Goal: Task Accomplishment & Management: Manage account settings

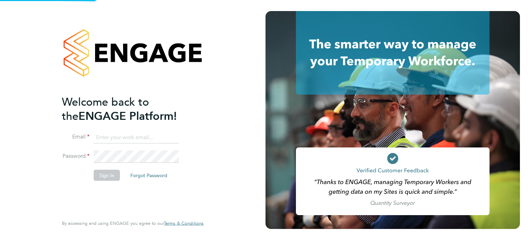
type input "[EMAIL_ADDRESS][PERSON_NAME][DOMAIN_NAME]"
click at [149, 137] on input "[EMAIL_ADDRESS][PERSON_NAME][DOMAIN_NAME]" at bounding box center [136, 137] width 85 height 12
click at [103, 181] on li "Sign In Forgot Password" at bounding box center [129, 179] width 135 height 18
click at [104, 177] on button "Sign In" at bounding box center [107, 175] width 26 height 11
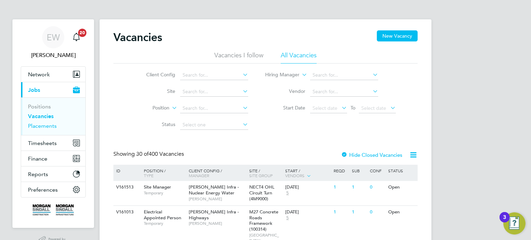
click at [49, 127] on link "Placements" at bounding box center [42, 126] width 29 height 7
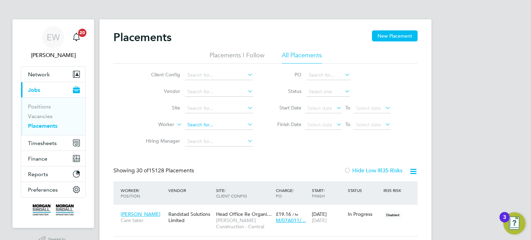
click at [191, 126] on input at bounding box center [219, 125] width 68 height 10
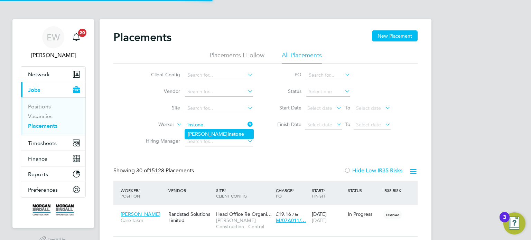
click at [228, 135] on b "Instone" at bounding box center [236, 134] width 17 height 6
type input "Daniel Instone"
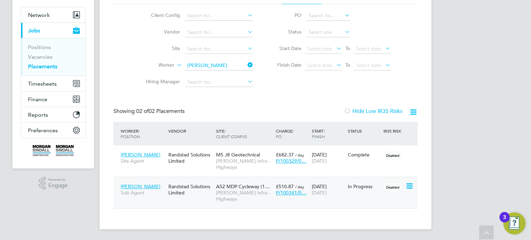
click at [227, 188] on span "A52 MDP Cycleway (1…" at bounding box center [243, 187] width 54 height 6
click at [218, 63] on input "Daniel Instone" at bounding box center [219, 66] width 68 height 10
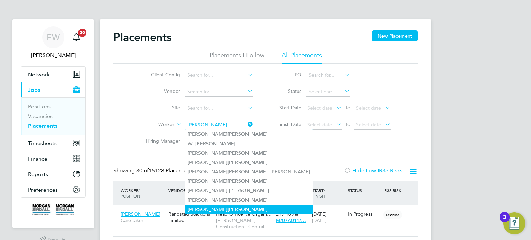
click at [192, 207] on li "Carl Bennett" at bounding box center [249, 209] width 128 height 9
type input "Carl Bennett"
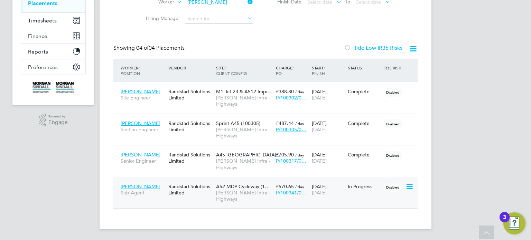
click at [243, 192] on span "Morgan Sindall Infra - Highways" at bounding box center [244, 196] width 56 height 12
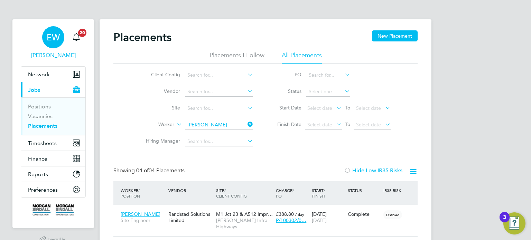
click at [36, 41] on link "EW Emma Wells" at bounding box center [53, 42] width 65 height 33
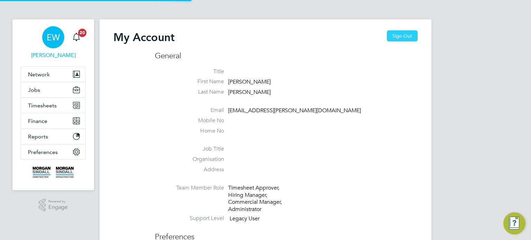
type input "emma.wells@randstad.co.uk"
click at [406, 37] on button "Sign Out" at bounding box center [402, 35] width 31 height 11
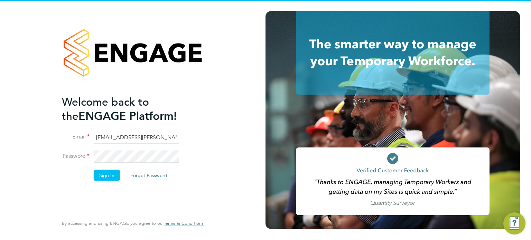
click at [133, 136] on input "emma.wells@randstad.co.uk" at bounding box center [136, 137] width 85 height 12
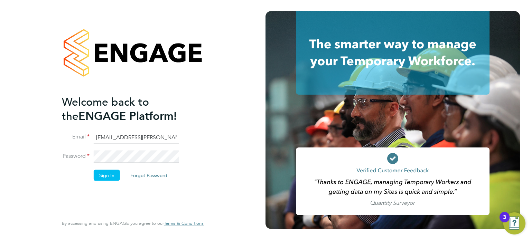
type input "labourdeskmslv@randstadcpe.com"
click at [102, 177] on button "Sign In" at bounding box center [107, 175] width 26 height 11
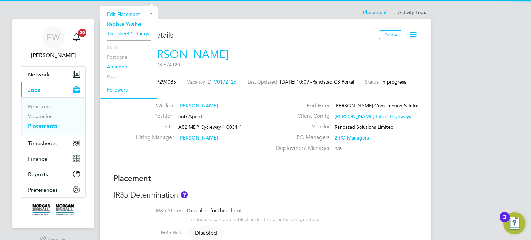
click at [388, 59] on div "DI Daniel Instone m: 07908 674120" at bounding box center [265, 59] width 304 height 24
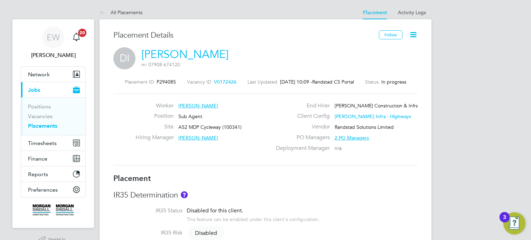
click at [412, 36] on icon at bounding box center [413, 34] width 9 height 9
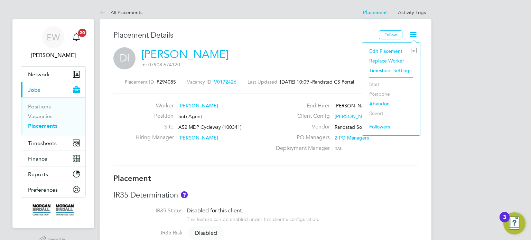
click at [375, 50] on li "Edit Placement e" at bounding box center [391, 51] width 51 height 10
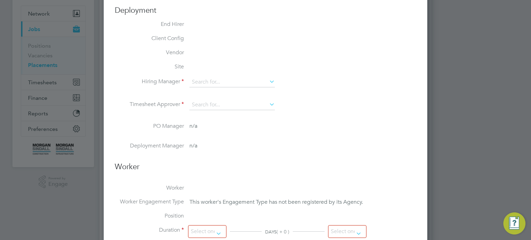
type input "Ned Tagoe"
type input "09 Jun 2025"
type input "25 Dec 2025"
type input "08:00"
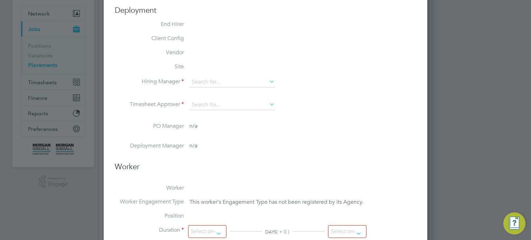
type input "18:00"
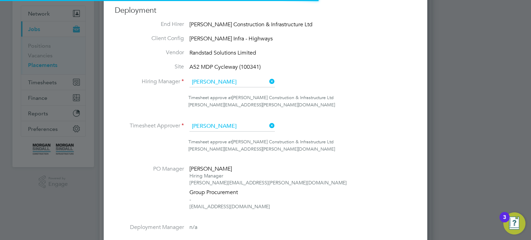
click at [227, 83] on input "Ned Tagoe" at bounding box center [232, 82] width 85 height 10
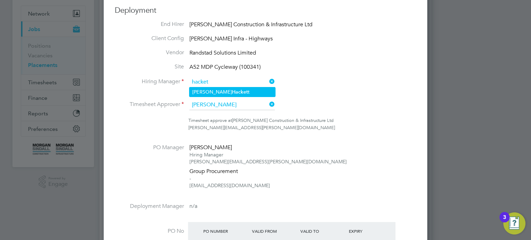
click at [237, 90] on li "Alex Hacket t" at bounding box center [233, 91] width 86 height 9
type input "Alex Hackett"
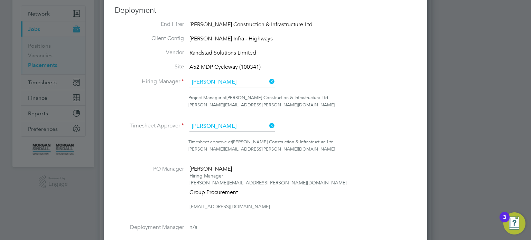
click at [225, 121] on input "Ned Tagoe" at bounding box center [232, 126] width 85 height 10
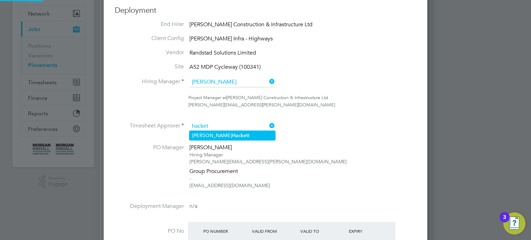
click at [237, 135] on li "Alex Hacket t" at bounding box center [233, 135] width 86 height 9
type input "Alex Hackett"
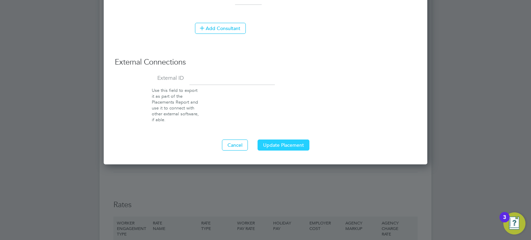
click at [289, 146] on button "Update Placement" at bounding box center [284, 145] width 52 height 11
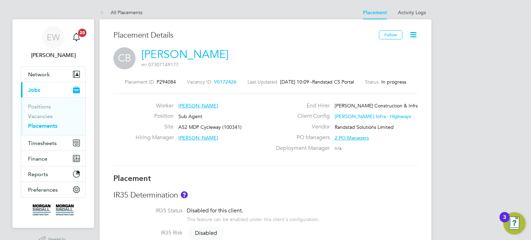
click at [251, 59] on div "CB Carl Bennett m: 07307149177" at bounding box center [265, 59] width 304 height 24
click at [413, 37] on icon at bounding box center [413, 34] width 9 height 9
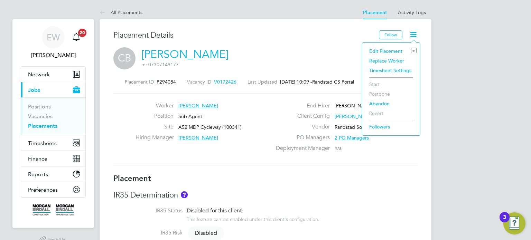
click at [384, 49] on li "Edit Placement e" at bounding box center [391, 51] width 51 height 10
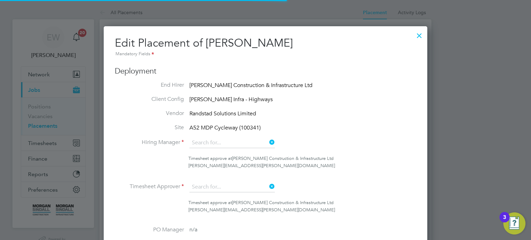
type input "Ned Tagoe"
type input "16 Jun 2025"
type input "25 Dec 2025"
type input "08:00"
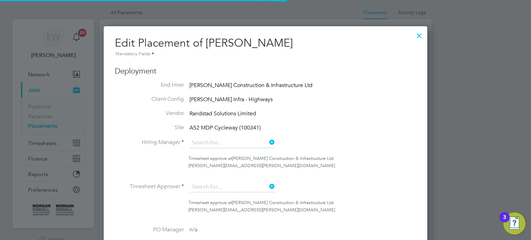
type input "18:00"
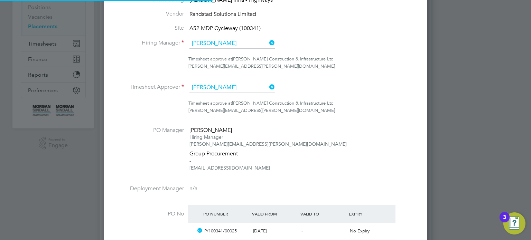
click at [221, 46] on input "Ned Tagoe" at bounding box center [232, 43] width 85 height 10
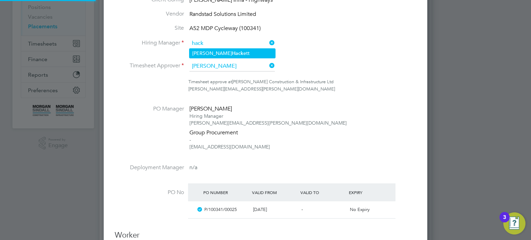
click at [233, 55] on li "Alex Hack ett" at bounding box center [233, 53] width 86 height 9
type input "Alex Hackett"
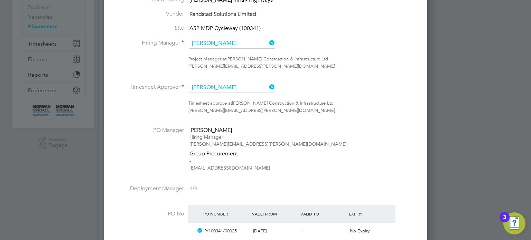
click at [221, 83] on input "Ned Tagoe" at bounding box center [232, 88] width 85 height 10
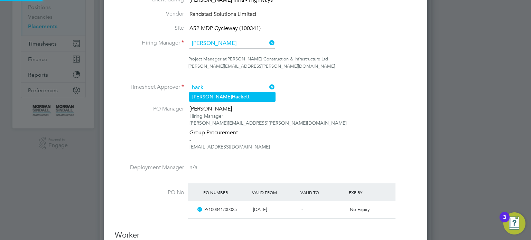
click at [232, 97] on li "Alex Hack ett" at bounding box center [233, 96] width 86 height 9
type input "Alex Hackett"
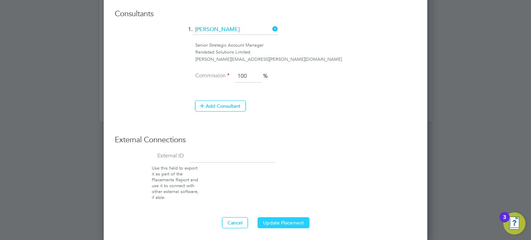
click at [296, 222] on button "Update Placement" at bounding box center [284, 223] width 52 height 11
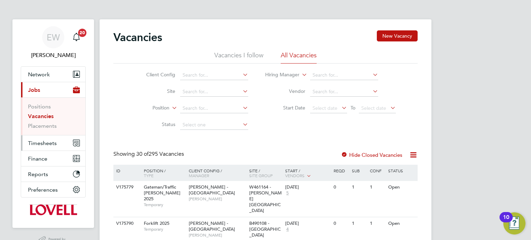
click at [38, 142] on span "Timesheets" at bounding box center [42, 143] width 29 height 7
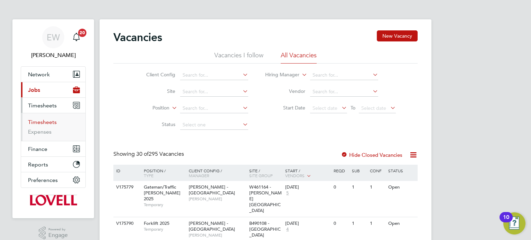
click at [41, 122] on link "Timesheets" at bounding box center [42, 122] width 29 height 7
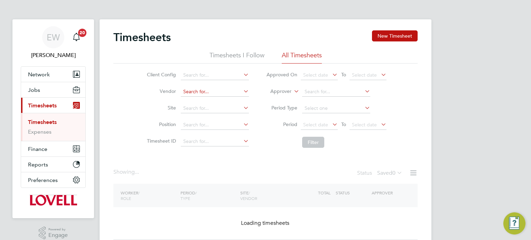
click at [191, 92] on input at bounding box center [215, 92] width 68 height 10
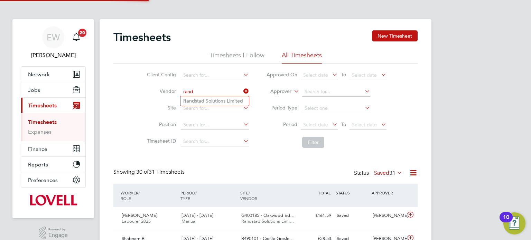
click at [210, 101] on li "Rand stad Solutions Limited" at bounding box center [215, 100] width 68 height 9
type input "Randstad Solutions Limited"
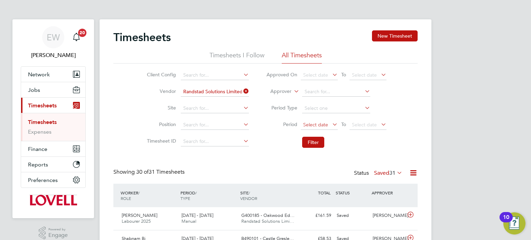
click at [328, 122] on span "Select date" at bounding box center [319, 125] width 37 height 9
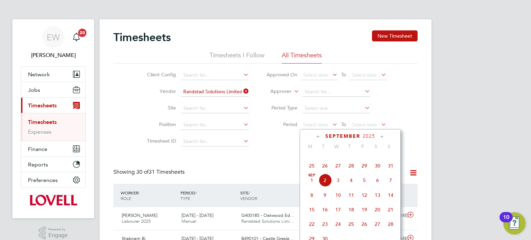
click at [375, 158] on span "23" at bounding box center [377, 151] width 13 height 13
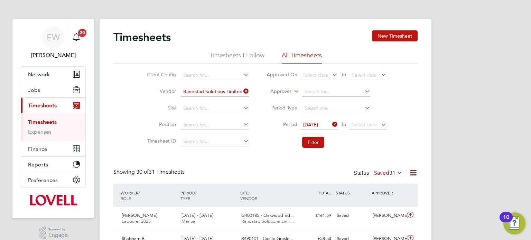
click at [368, 130] on div "23 Aug 2025 To Select date" at bounding box center [344, 125] width 86 height 10
click at [367, 128] on span "Select date" at bounding box center [368, 125] width 37 height 9
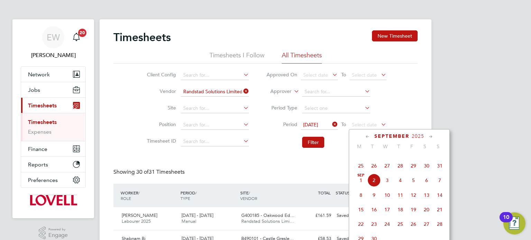
click at [412, 173] on span "29" at bounding box center [413, 165] width 13 height 13
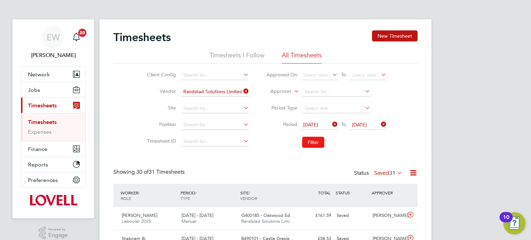
click at [314, 143] on button "Filter" at bounding box center [313, 142] width 22 height 11
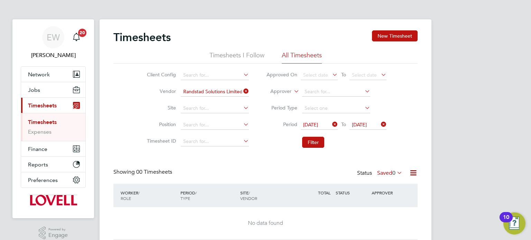
click at [383, 170] on label "Saved 0" at bounding box center [389, 173] width 25 height 7
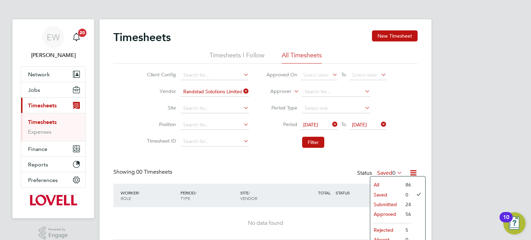
click at [390, 204] on li "Submitted" at bounding box center [386, 205] width 32 height 10
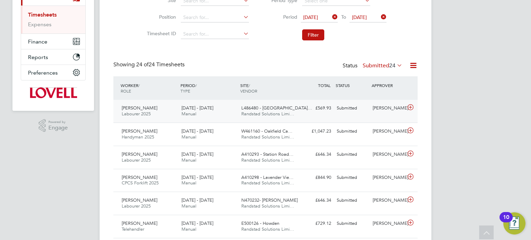
click at [376, 108] on div "Jon Cassidy" at bounding box center [388, 108] width 36 height 11
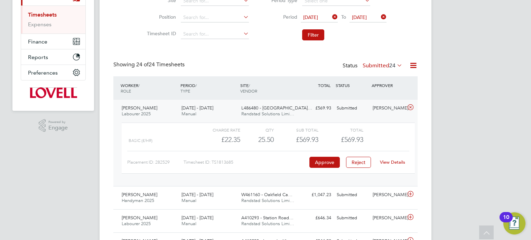
click at [391, 162] on link "View Details" at bounding box center [392, 162] width 25 height 6
click at [363, 114] on div "Lewis Sokhi Labourer 2025 23 - 29 Aug 2025 23 - 29 Aug 2025 Manual L486480 - So…" at bounding box center [265, 143] width 304 height 86
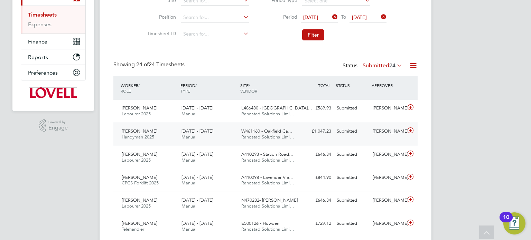
click at [381, 137] on div "Neil Palmer" at bounding box center [388, 131] width 36 height 11
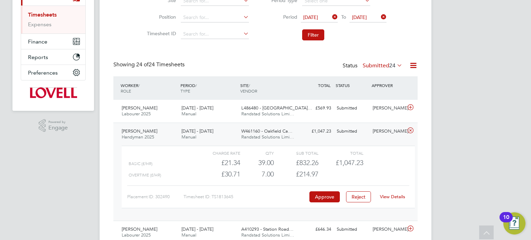
click at [389, 194] on link "View Details" at bounding box center [392, 197] width 25 height 6
click at [341, 129] on div "Submitted" at bounding box center [352, 131] width 36 height 11
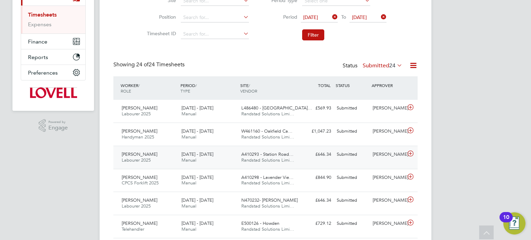
click at [359, 164] on div "Terry Wall Labourer 2025 23 - 29 Aug 2025 23 - 29 Aug 2025 Manual A410293 - Sta…" at bounding box center [265, 157] width 304 height 23
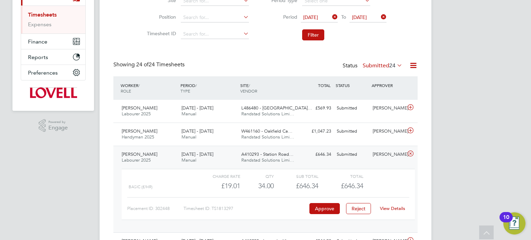
click at [386, 209] on link "View Details" at bounding box center [392, 209] width 25 height 6
click at [378, 153] on div "Lindsay Pritcher" at bounding box center [388, 154] width 36 height 11
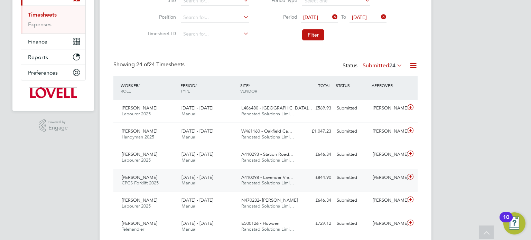
click at [380, 173] on div "Stuart Middleton" at bounding box center [388, 177] width 36 height 11
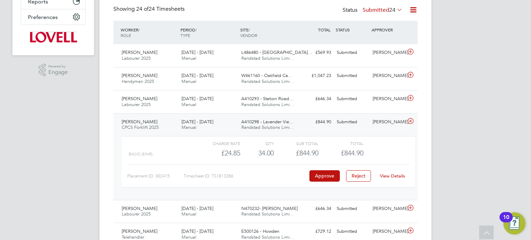
click at [390, 174] on link "View Details" at bounding box center [392, 176] width 25 height 6
click at [369, 114] on div "Nerijus Burkauskis CPCS Forklift 2025 23 - 29 Aug 2025 23 - 29 Aug 2025 Manual …" at bounding box center [265, 156] width 304 height 87
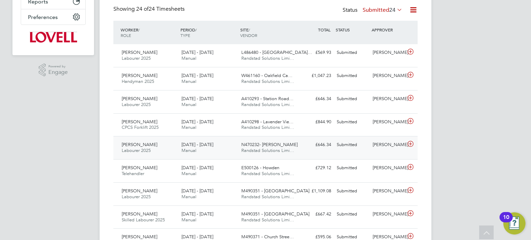
click at [377, 147] on div "Adam Farbon" at bounding box center [388, 144] width 36 height 11
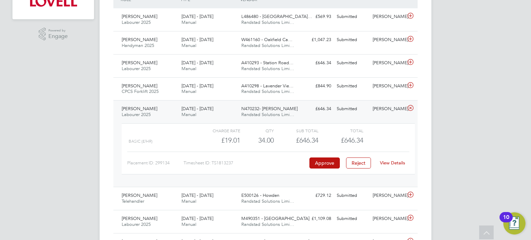
click at [391, 159] on div "View Details" at bounding box center [393, 163] width 34 height 11
click at [391, 160] on link "View Details" at bounding box center [392, 163] width 25 height 6
click at [373, 112] on div "Adam Farbon" at bounding box center [388, 108] width 36 height 11
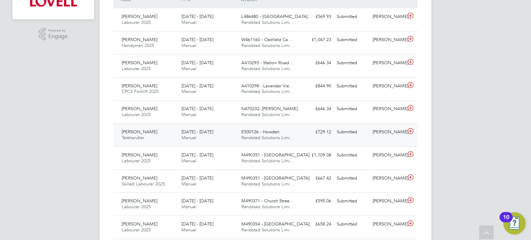
click at [372, 132] on div "David Bunko" at bounding box center [388, 132] width 36 height 11
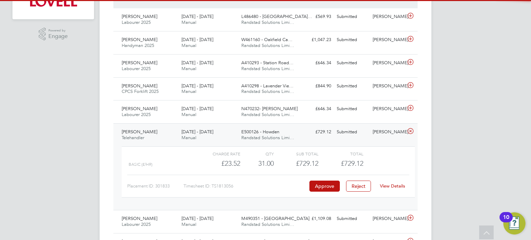
click at [387, 184] on link "View Details" at bounding box center [392, 186] width 25 height 6
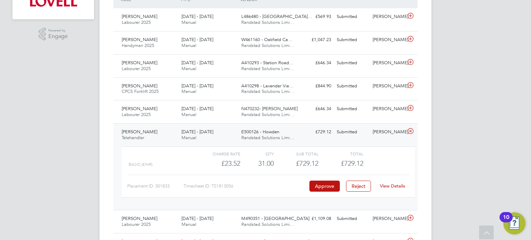
click at [350, 128] on div "Submitted" at bounding box center [352, 132] width 36 height 11
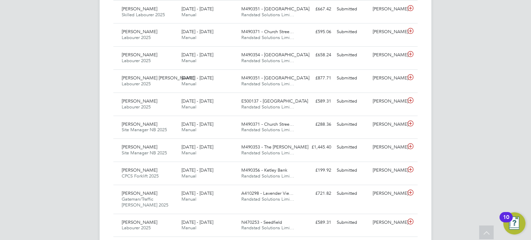
scroll to position [370, 0]
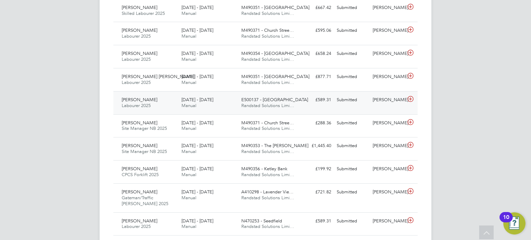
click at [370, 108] on div "Filmon Gebremedhin Labourer 2025 23 - 29 Aug 2025 23 - 29 Aug 2025 Manual E5001…" at bounding box center [265, 102] width 304 height 23
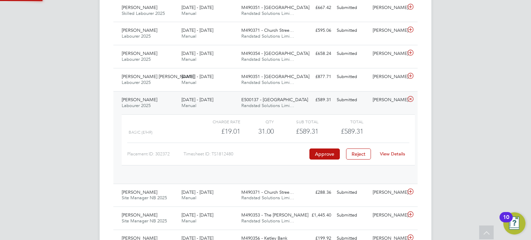
scroll to position [11, 67]
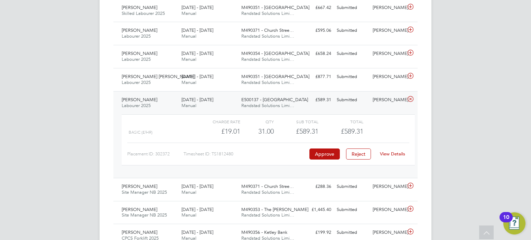
click at [394, 153] on link "View Details" at bounding box center [392, 154] width 25 height 6
click at [377, 101] on div "[PERSON_NAME]" at bounding box center [388, 99] width 36 height 11
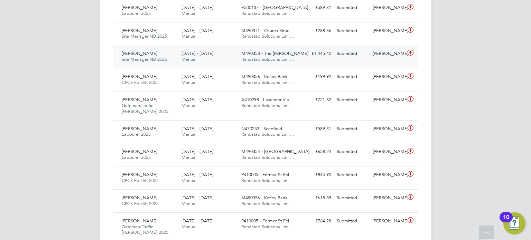
scroll to position [465, 0]
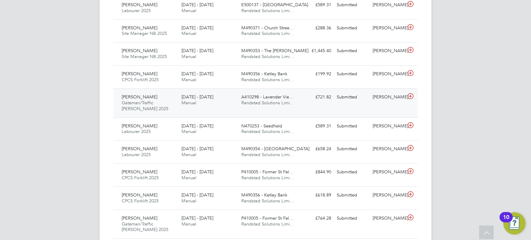
click at [389, 103] on div "[PERSON_NAME]" at bounding box center [388, 97] width 36 height 11
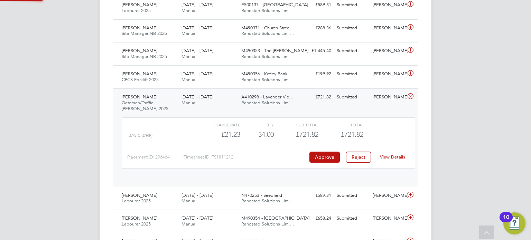
scroll to position [11, 67]
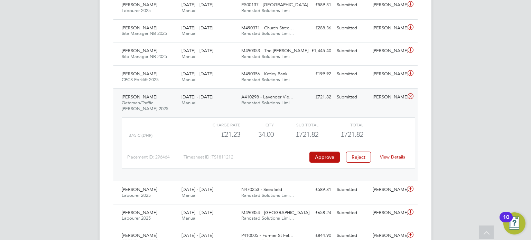
click at [389, 154] on link "View Details" at bounding box center [392, 157] width 25 height 6
click at [386, 100] on div "[PERSON_NAME]" at bounding box center [388, 97] width 36 height 11
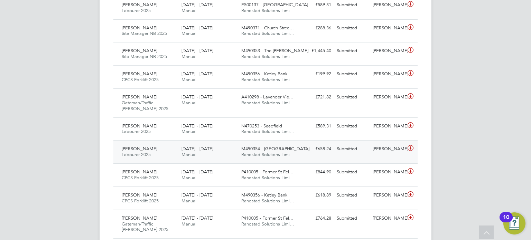
click at [384, 140] on div "Martin Kabbath Labourer 2025 23 - 29 Aug 2025 23 - 29 Aug 2025 Manual M490354 -…" at bounding box center [265, 151] width 304 height 23
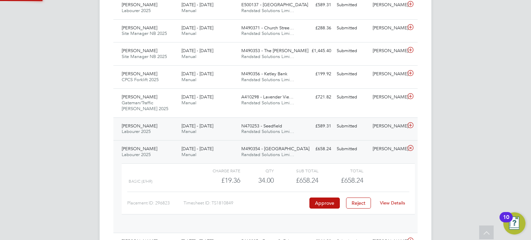
click at [385, 127] on div "[PERSON_NAME]" at bounding box center [388, 126] width 36 height 11
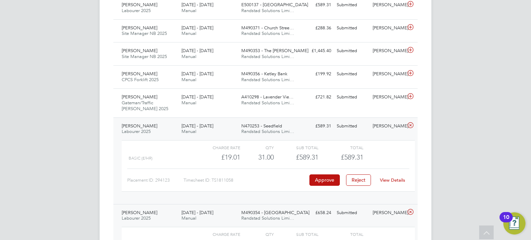
click at [391, 179] on link "View Details" at bounding box center [392, 180] width 25 height 6
click at [378, 124] on div "[PERSON_NAME]" at bounding box center [388, 126] width 36 height 11
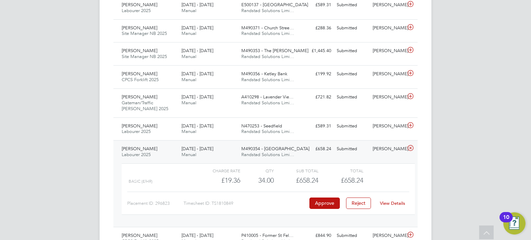
click at [388, 148] on div "[PERSON_NAME]" at bounding box center [388, 149] width 36 height 11
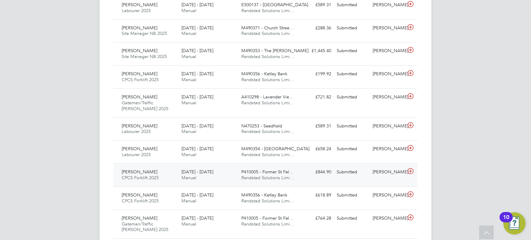
click at [390, 171] on div "[PERSON_NAME]" at bounding box center [388, 172] width 36 height 11
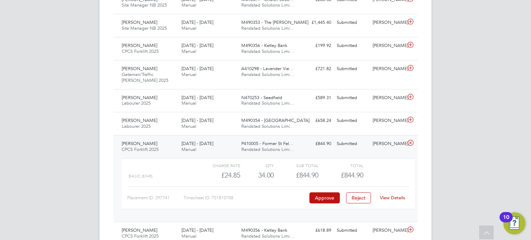
scroll to position [509, 0]
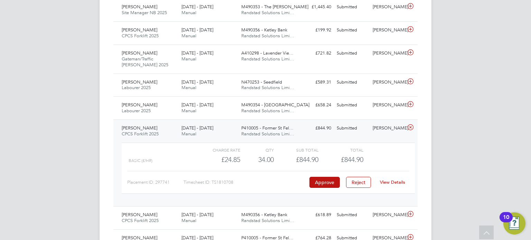
click at [395, 182] on link "View Details" at bounding box center [392, 182] width 25 height 6
click at [364, 130] on div "Submitted" at bounding box center [352, 128] width 36 height 11
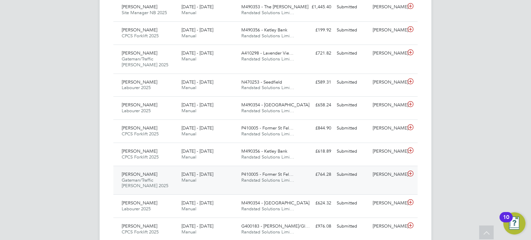
click at [382, 183] on div "Augustin Istina Gateman/Traffic Marshall 2025 23 - 29 Aug 2025 23 - 29 Aug 2025…" at bounding box center [265, 180] width 304 height 29
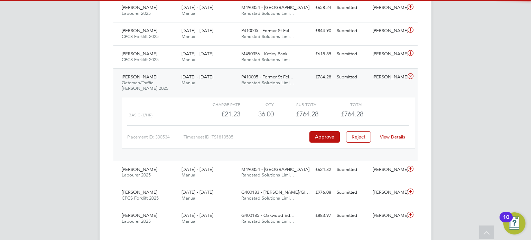
scroll to position [611, 0]
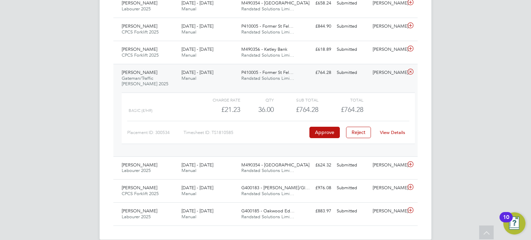
click at [397, 131] on link "View Details" at bounding box center [392, 133] width 25 height 6
click at [364, 68] on div "Submitted" at bounding box center [352, 72] width 36 height 11
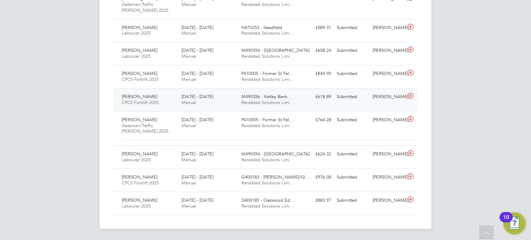
scroll to position [556, 0]
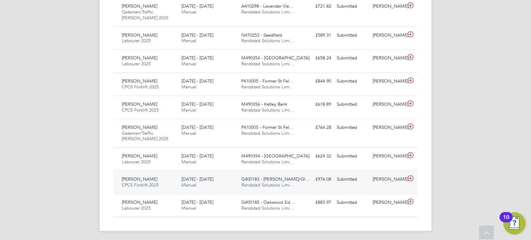
click at [381, 177] on div "[PERSON_NAME]" at bounding box center [388, 179] width 36 height 11
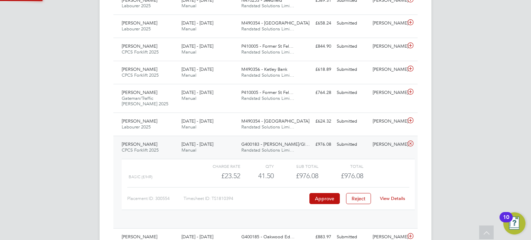
scroll to position [593, 0]
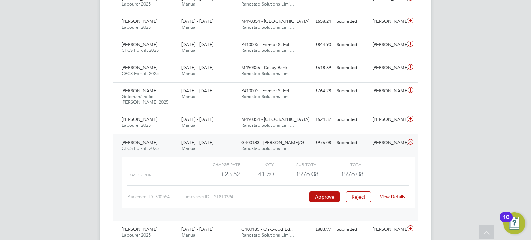
click at [390, 195] on link "View Details" at bounding box center [392, 197] width 25 height 6
click at [361, 146] on div "Submitted" at bounding box center [352, 142] width 36 height 11
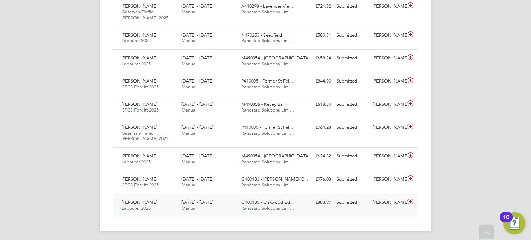
click at [380, 201] on div "[PERSON_NAME]" at bounding box center [388, 202] width 36 height 11
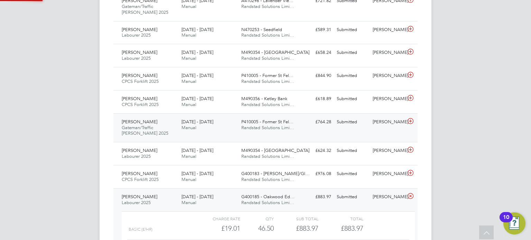
scroll to position [620, 0]
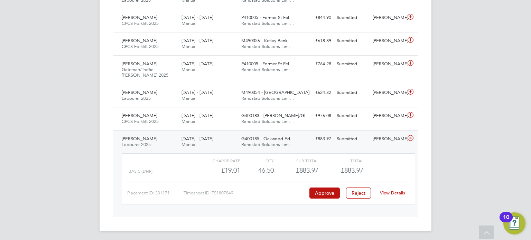
click at [396, 190] on link "View Details" at bounding box center [392, 193] width 25 height 6
click at [372, 134] on div "[PERSON_NAME]" at bounding box center [388, 138] width 36 height 11
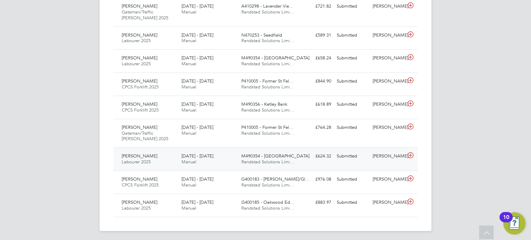
scroll to position [0, 0]
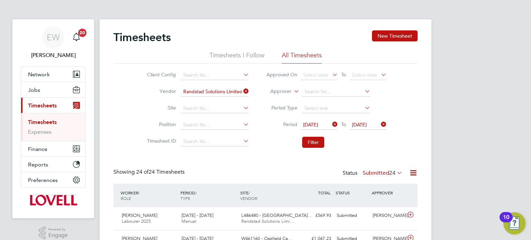
click at [387, 173] on label "Submitted 24" at bounding box center [383, 173] width 40 height 7
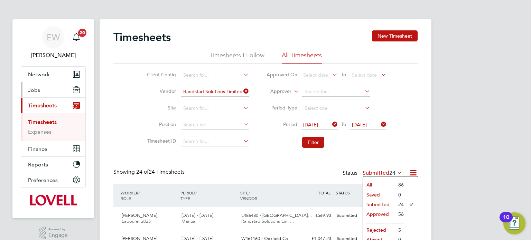
click at [35, 92] on span "Jobs" at bounding box center [34, 90] width 12 height 7
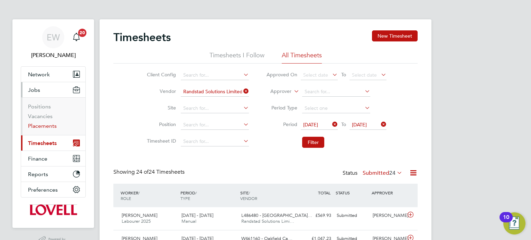
click at [44, 127] on link "Placements" at bounding box center [42, 126] width 29 height 7
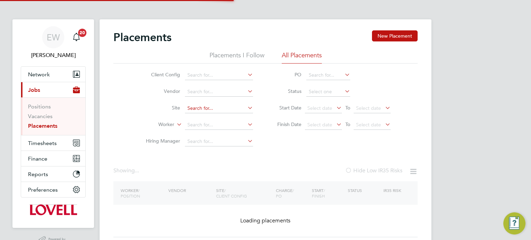
click at [203, 113] on input at bounding box center [219, 109] width 68 height 10
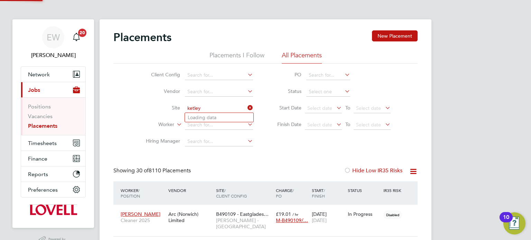
scroll to position [20, 60]
click at [220, 118] on b "Ketley" at bounding box center [219, 118] width 15 height 6
type input "M490356 - Ketley Bank"
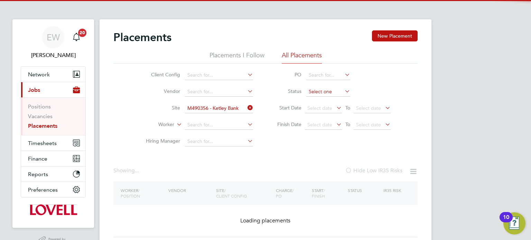
click at [317, 96] on input at bounding box center [328, 92] width 44 height 10
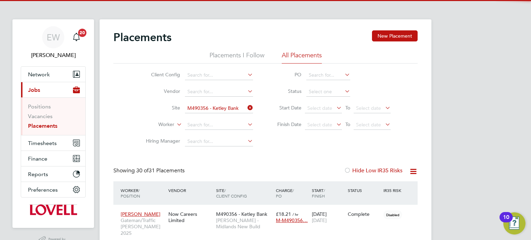
click at [320, 92] on input at bounding box center [328, 92] width 44 height 10
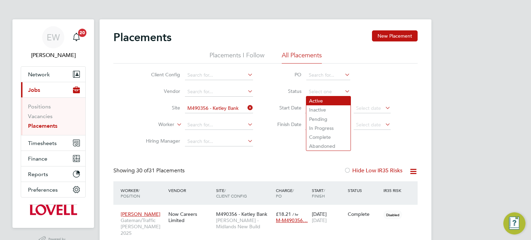
click at [316, 99] on li "Active" at bounding box center [328, 100] width 44 height 9
type input "Active"
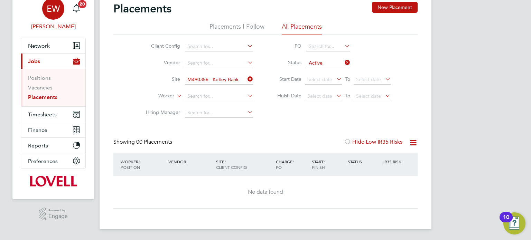
click at [51, 11] on span "EW" at bounding box center [53, 8] width 13 height 9
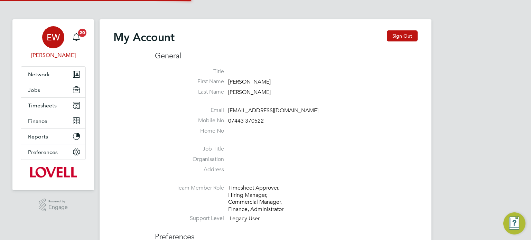
type input "labourdeskmslv@randstadcpe.com"
click at [390, 39] on button "Sign Out" at bounding box center [402, 35] width 31 height 11
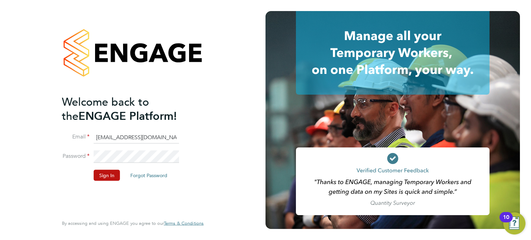
click at [121, 138] on input "labourdeskmslv@randstadcpe.com" at bounding box center [136, 137] width 85 height 12
type input "emma.wells@randstad.co.uk"
click at [104, 172] on button "Sign In" at bounding box center [107, 175] width 26 height 11
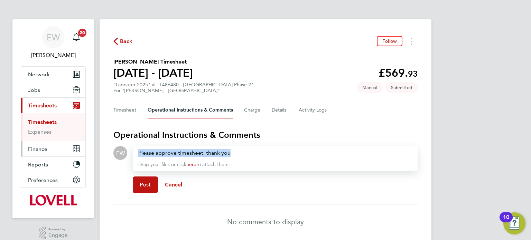
drag, startPoint x: 234, startPoint y: 151, endPoint x: 82, endPoint y: 145, distance: 151.6
click at [82, 145] on div "EW [PERSON_NAME] Notifications 20 Applications: Network Team Members Businesses…" at bounding box center [265, 133] width 531 height 267
copy div "Please approve timesheet, thank you"
click at [149, 186] on span "Post" at bounding box center [145, 185] width 11 height 7
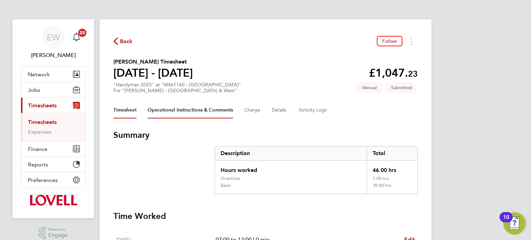
click at [178, 113] on Comments-tab "Operational Instructions & Comments" at bounding box center [190, 110] width 85 height 17
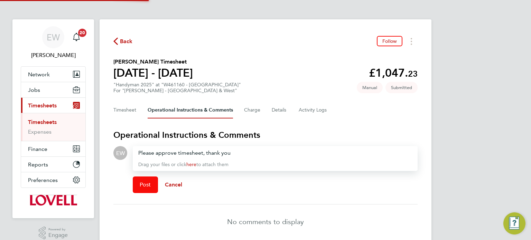
click at [147, 186] on span "Post" at bounding box center [145, 185] width 11 height 7
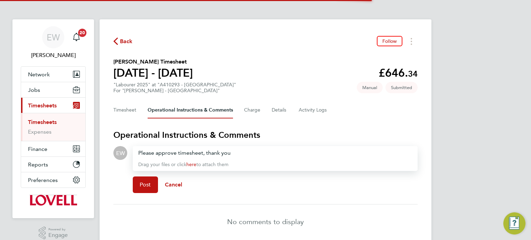
click at [144, 176] on div "Post Cancel" at bounding box center [275, 185] width 285 height 28
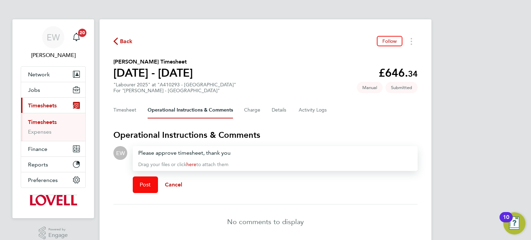
click at [144, 181] on button "Post" at bounding box center [145, 185] width 25 height 17
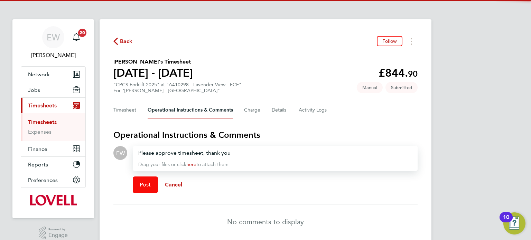
click at [146, 191] on button "Post" at bounding box center [145, 185] width 25 height 17
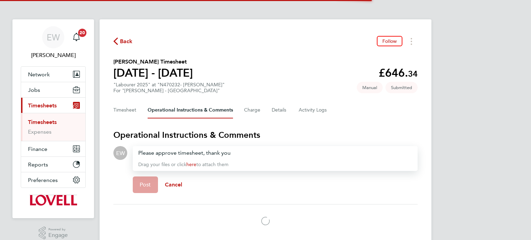
click at [146, 181] on button "Post" at bounding box center [145, 185] width 25 height 17
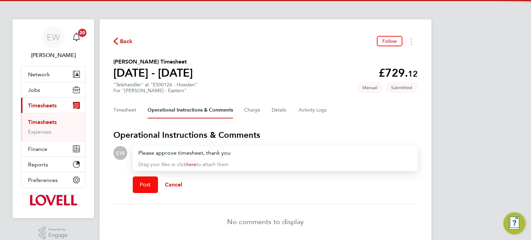
click at [150, 183] on span "Post" at bounding box center [145, 185] width 11 height 7
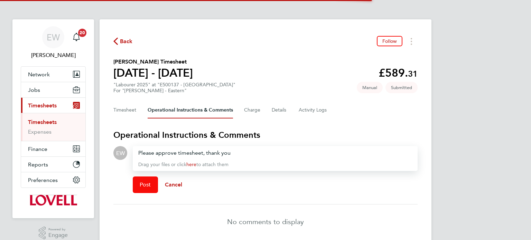
click at [145, 190] on button "Post" at bounding box center [145, 185] width 25 height 17
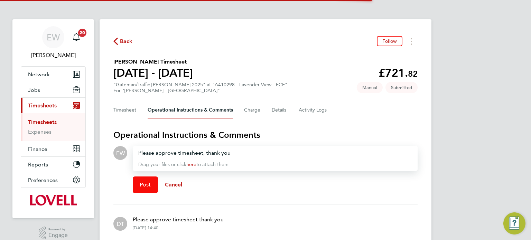
click at [142, 185] on span "Post" at bounding box center [145, 185] width 11 height 7
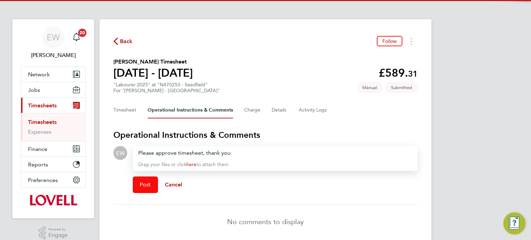
click at [146, 182] on span "Post" at bounding box center [145, 185] width 11 height 7
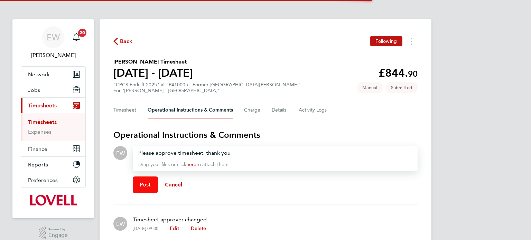
click at [146, 179] on button "Post" at bounding box center [145, 185] width 25 height 17
click at [137, 191] on button "Post" at bounding box center [145, 185] width 25 height 17
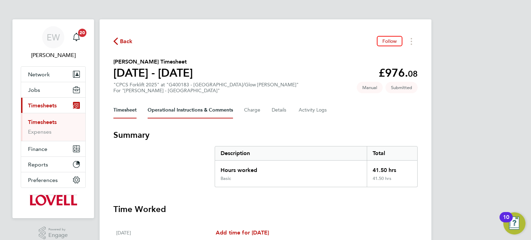
click at [186, 114] on Comments-tab "Operational Instructions & Comments" at bounding box center [190, 110] width 85 height 17
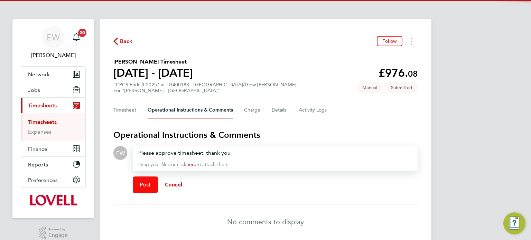
click at [154, 179] on button "Post" at bounding box center [145, 185] width 25 height 17
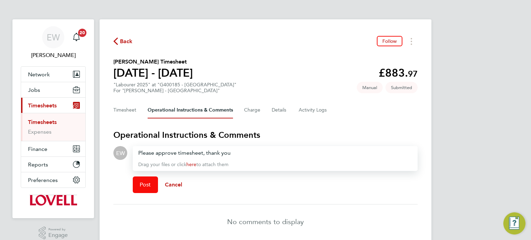
click at [147, 184] on span "Post" at bounding box center [145, 185] width 11 height 7
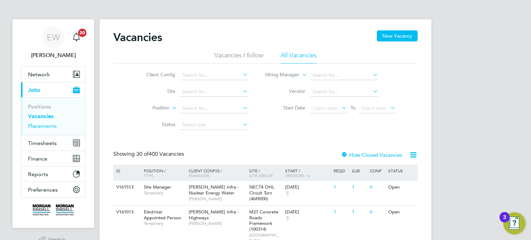
click at [45, 126] on link "Placements" at bounding box center [42, 126] width 29 height 7
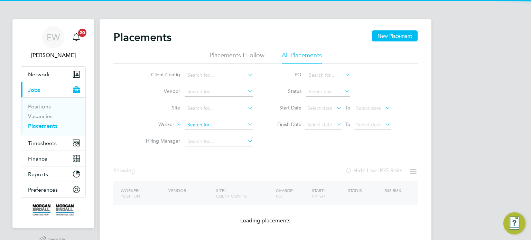
click at [205, 122] on input at bounding box center [219, 125] width 68 height 10
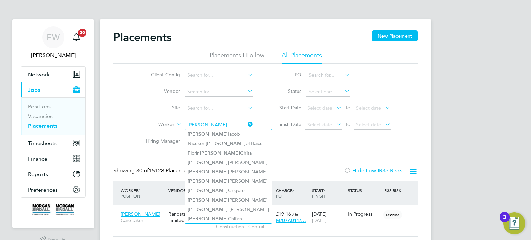
click at [218, 181] on li "[PERSON_NAME]" at bounding box center [228, 181] width 87 height 9
type input "[PERSON_NAME]"
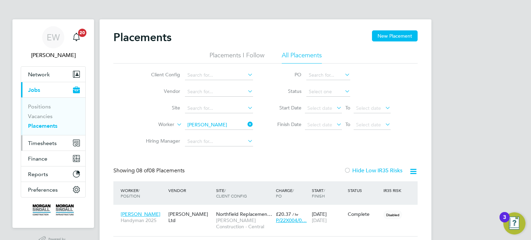
click at [42, 145] on span "Timesheets" at bounding box center [42, 143] width 29 height 7
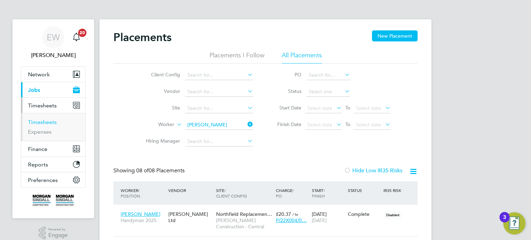
click at [44, 122] on link "Timesheets" at bounding box center [42, 122] width 29 height 7
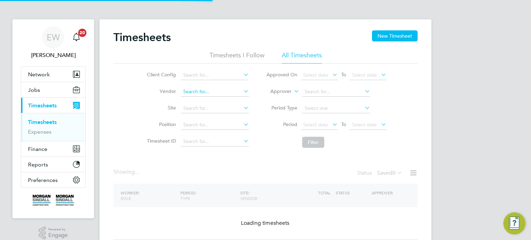
click at [203, 95] on input at bounding box center [215, 92] width 68 height 10
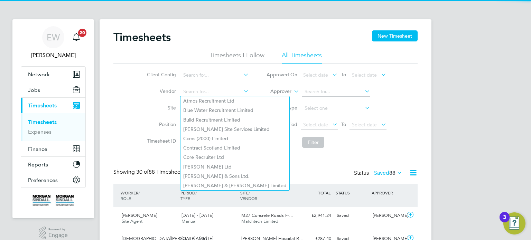
scroll to position [17, 60]
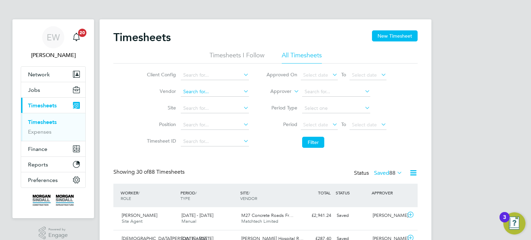
click at [193, 94] on input at bounding box center [215, 92] width 68 height 10
click at [209, 101] on li "Rand stad Solutions Limited" at bounding box center [215, 100] width 68 height 9
type input "Randstad Solutions Limited"
click at [329, 125] on span "Select date" at bounding box center [319, 125] width 37 height 9
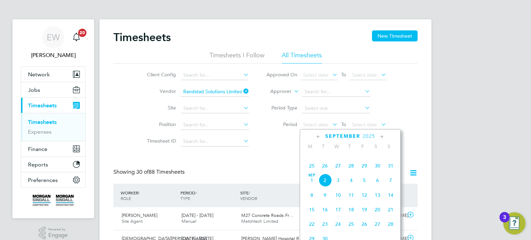
click at [379, 158] on span "23" at bounding box center [377, 151] width 13 height 13
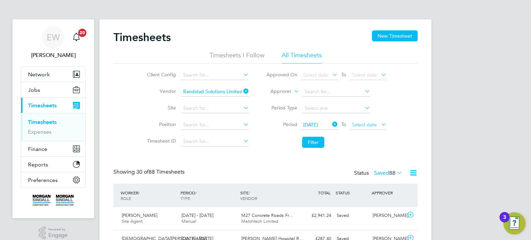
click at [369, 125] on span "Select date" at bounding box center [364, 125] width 25 height 6
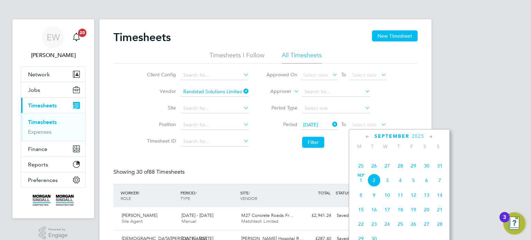
click at [414, 173] on span "29" at bounding box center [413, 165] width 13 height 13
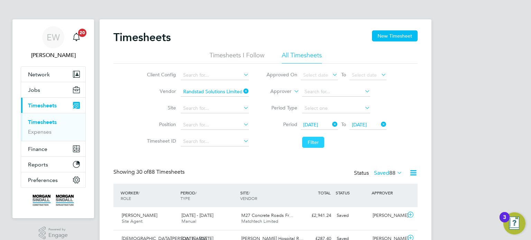
click at [317, 145] on button "Filter" at bounding box center [313, 142] width 22 height 11
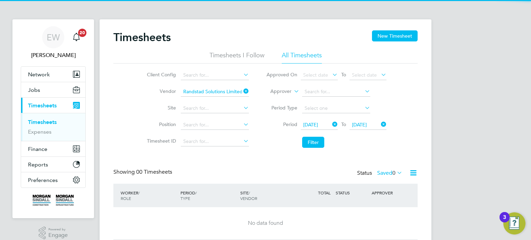
click at [386, 175] on label "Saved 0" at bounding box center [389, 173] width 25 height 7
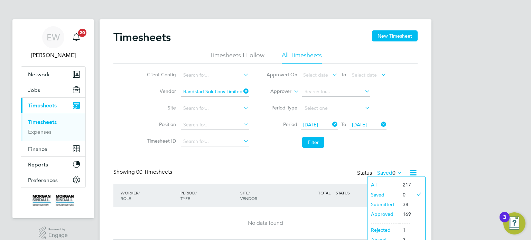
click at [382, 204] on li "Submitted" at bounding box center [384, 205] width 32 height 10
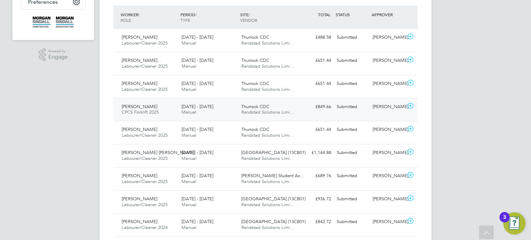
click at [384, 113] on div "Gabriel Rosca CPCS Forklift 2025 23 - 29 Aug 2025 23 - 29 Aug 2025 Manual Thurr…" at bounding box center [265, 109] width 304 height 23
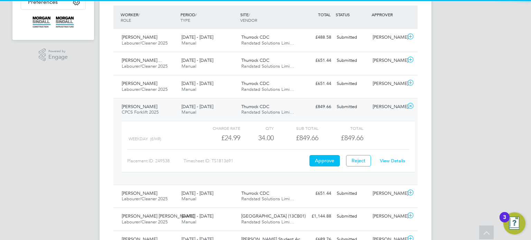
click at [392, 160] on link "View Details" at bounding box center [392, 161] width 25 height 6
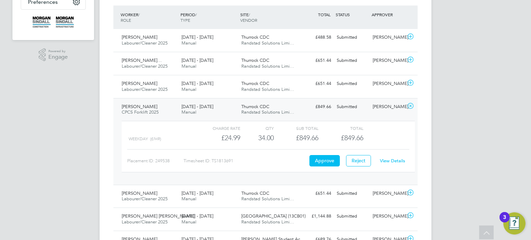
click at [387, 104] on div "Chris Luckie" at bounding box center [388, 106] width 36 height 11
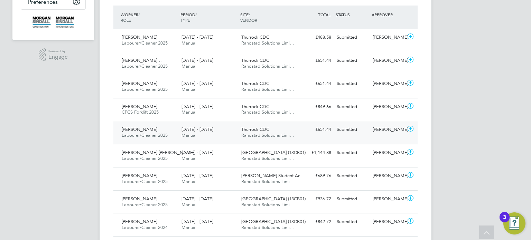
click at [388, 129] on div "Chris Luckie" at bounding box center [388, 129] width 36 height 11
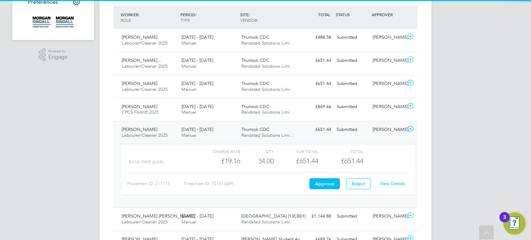
click at [398, 184] on link "View Details" at bounding box center [392, 184] width 25 height 6
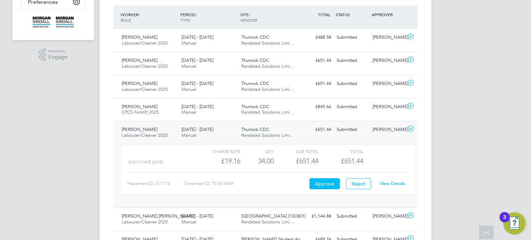
click at [393, 132] on div "Chris Luckie" at bounding box center [388, 129] width 36 height 11
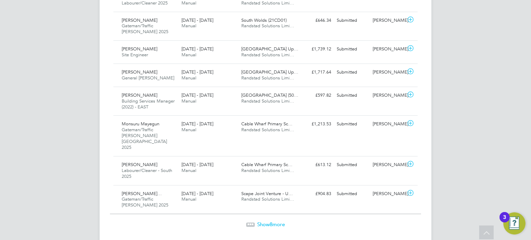
click at [278, 221] on span "Show 8 more" at bounding box center [271, 224] width 28 height 7
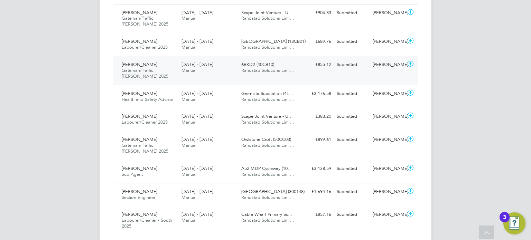
click at [412, 56] on div "Jude Atalor Gateman/Traffic Marshall 2025 23 - 29 Aug 2025 23 - 29 Aug 2025 Man…" at bounding box center [265, 70] width 304 height 29
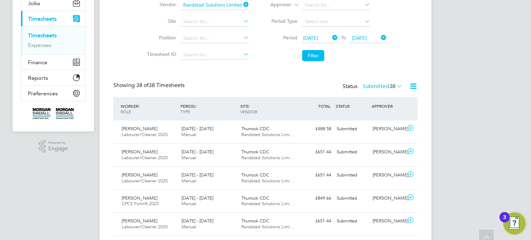
scroll to position [0, 0]
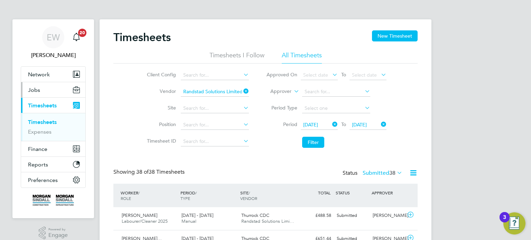
click at [34, 87] on span "Jobs" at bounding box center [34, 90] width 12 height 7
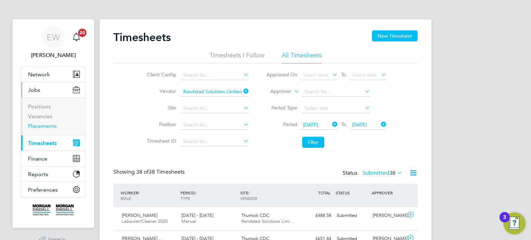
click at [48, 127] on link "Placements" at bounding box center [42, 126] width 29 height 7
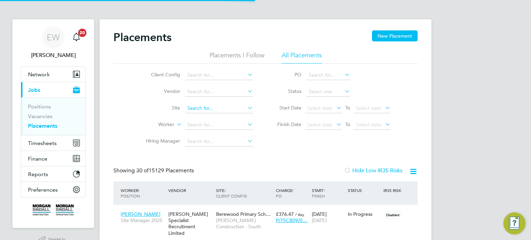
click at [204, 109] on input at bounding box center [219, 109] width 68 height 10
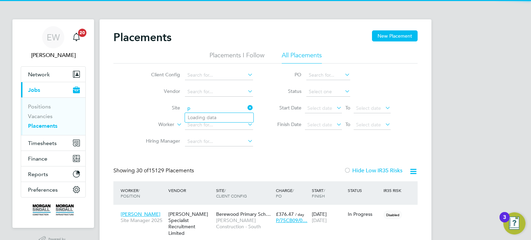
scroll to position [26, 60]
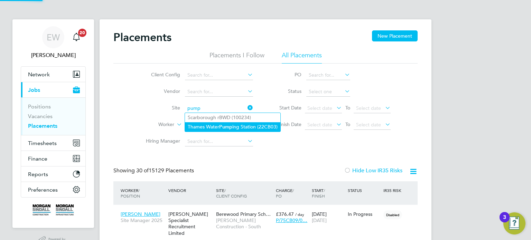
click at [224, 125] on b "Pump" at bounding box center [225, 127] width 13 height 6
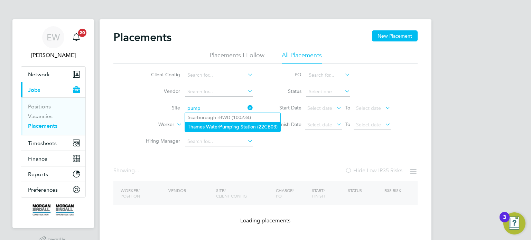
type input "Thames Water Pumping Station (22CB03)"
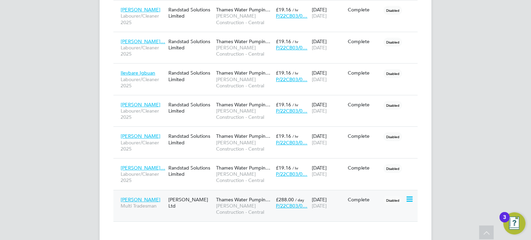
click at [229, 197] on span "Thames Water Pumpin…" at bounding box center [243, 200] width 54 height 6
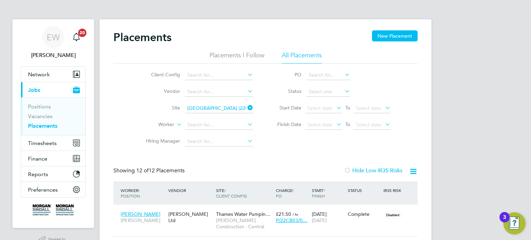
click at [47, 132] on ul "Positions Vacancies Placements" at bounding box center [53, 117] width 64 height 38
click at [48, 126] on link "Placements" at bounding box center [42, 126] width 29 height 7
click at [206, 109] on input at bounding box center [219, 109] width 68 height 10
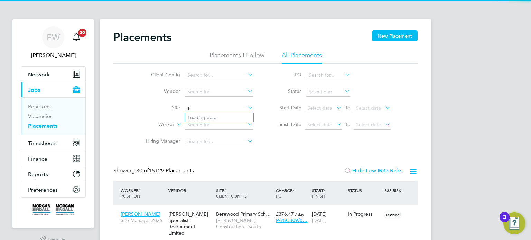
scroll to position [26, 60]
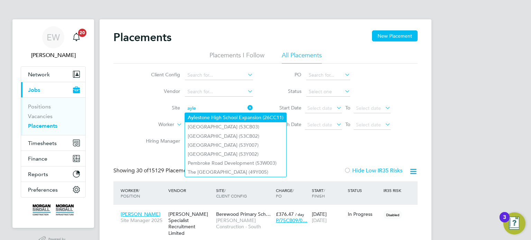
click at [219, 119] on li "Ayle stone High School Expansion (26CC11)" at bounding box center [235, 117] width 101 height 9
type input "Aylestone High School Expansion (26CC11)"
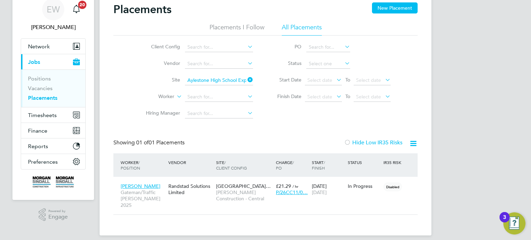
click at [42, 38] on app-nav-user-info "EW Emma Wells Notifications 20" at bounding box center [53, 14] width 65 height 47
click at [42, 44] on span "Network" at bounding box center [39, 46] width 22 height 7
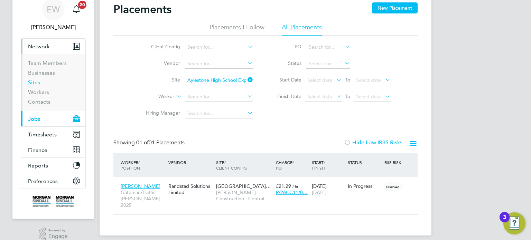
click at [36, 79] on link "Sites" at bounding box center [34, 82] width 12 height 7
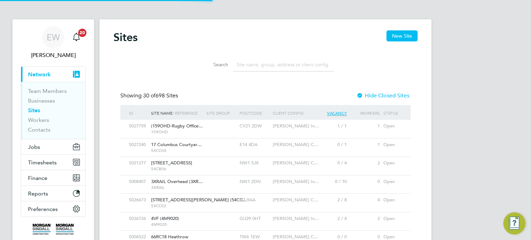
click at [252, 61] on input at bounding box center [283, 64] width 101 height 13
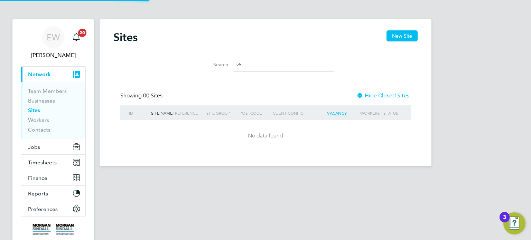
type input "v"
type input "54d"
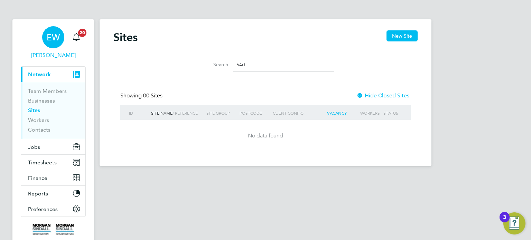
click at [53, 55] on span "[PERSON_NAME]" at bounding box center [53, 55] width 65 height 8
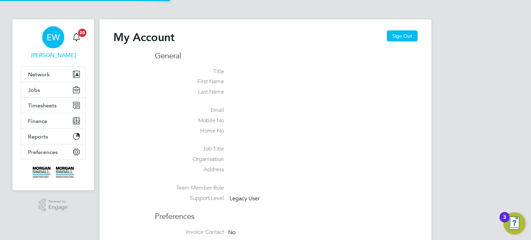
type input "emma.wells@randstad.co.uk"
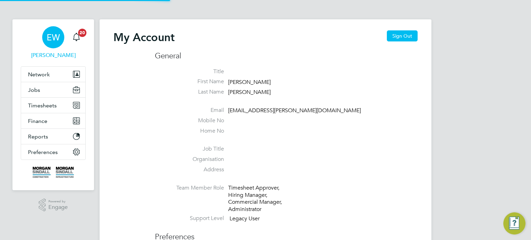
click at [402, 33] on button "Sign Out" at bounding box center [402, 35] width 31 height 11
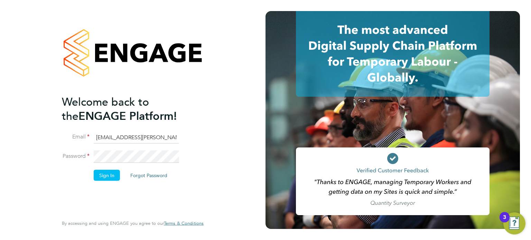
click at [136, 135] on input "emma.wells@randstad.co.uk" at bounding box center [136, 137] width 85 height 12
type input "labourdeskmslv@randstadcpe.com"
click at [98, 178] on button "Sign In" at bounding box center [107, 175] width 26 height 11
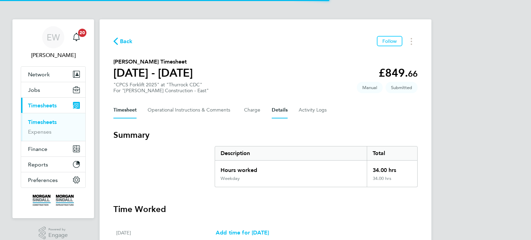
click at [278, 107] on button "Details" at bounding box center [280, 110] width 16 height 17
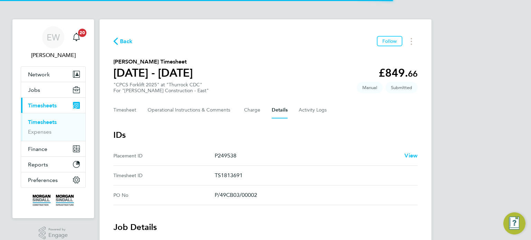
scroll to position [329, 0]
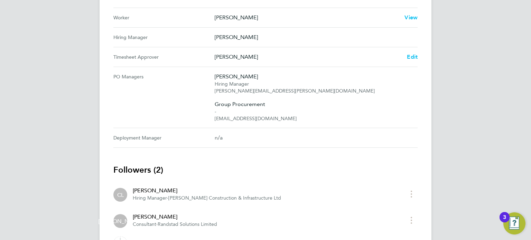
click at [411, 64] on Approver "Timesheet Approver Chris Luckie Edit" at bounding box center [265, 57] width 304 height 20
click at [412, 60] on Approver "Timesheet Approver Chris Luckie Edit" at bounding box center [265, 57] width 304 height 20
click at [412, 57] on span "Edit" at bounding box center [412, 57] width 11 height 7
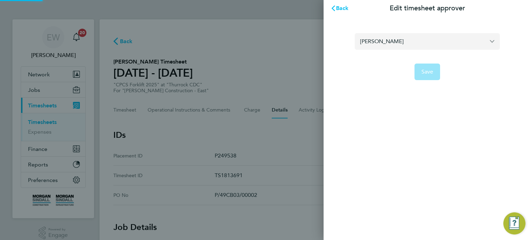
click at [391, 40] on input "[PERSON_NAME]" at bounding box center [427, 41] width 145 height 16
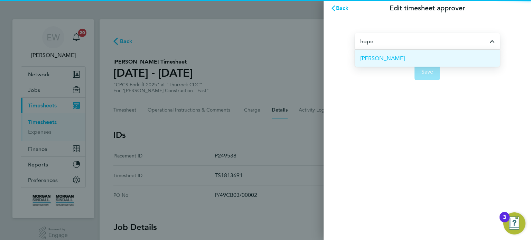
click at [398, 60] on li "[PERSON_NAME]" at bounding box center [427, 58] width 145 height 17
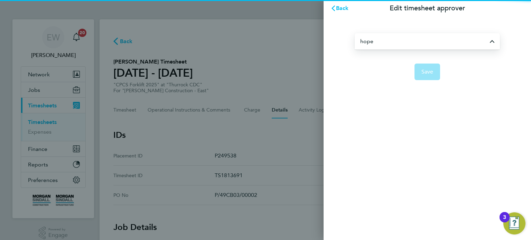
type input "[PERSON_NAME]"
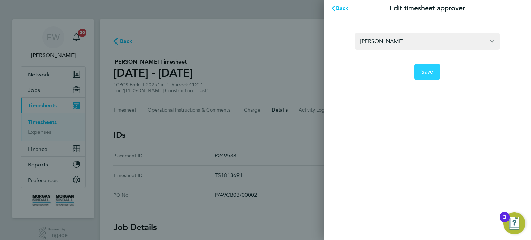
click at [424, 75] on span "Save" at bounding box center [428, 71] width 12 height 7
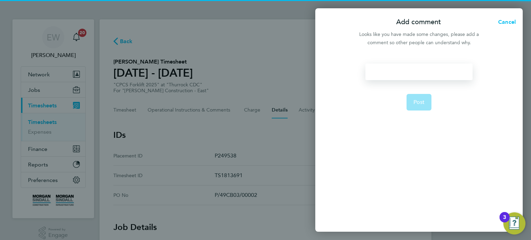
click at [424, 75] on div at bounding box center [419, 72] width 107 height 17
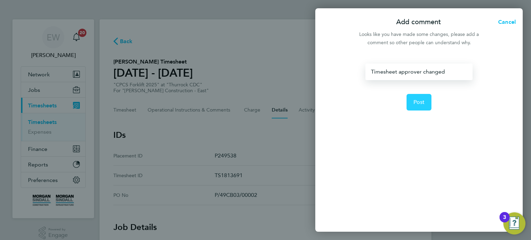
click at [412, 98] on button "Post" at bounding box center [419, 102] width 25 height 17
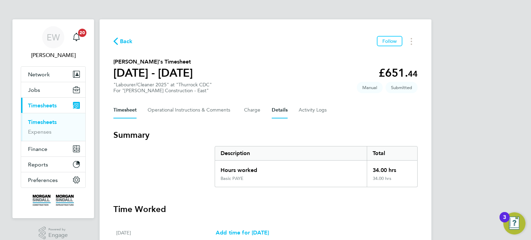
click at [280, 108] on button "Details" at bounding box center [280, 110] width 16 height 17
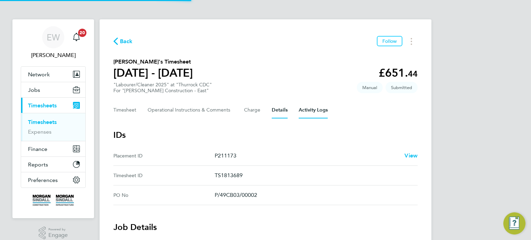
scroll to position [329, 0]
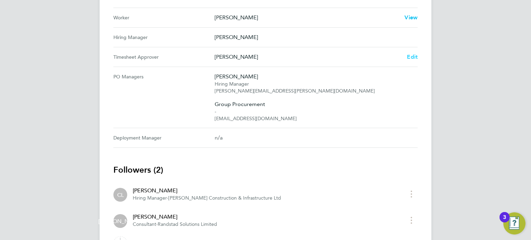
click at [414, 57] on span "Edit" at bounding box center [412, 57] width 11 height 7
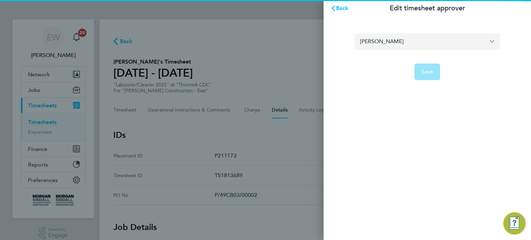
click at [400, 40] on input "[PERSON_NAME]" at bounding box center [427, 41] width 145 height 16
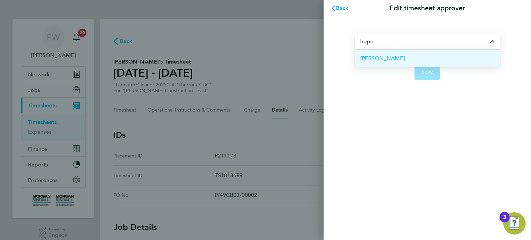
click at [407, 62] on li "[PERSON_NAME]" at bounding box center [427, 58] width 145 height 17
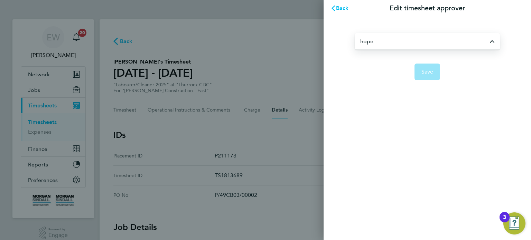
type input "[PERSON_NAME]"
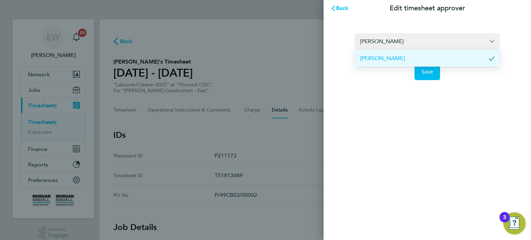
click at [424, 80] on div "Joe Hopewell Joe Hopewell Save" at bounding box center [428, 53] width 208 height 72
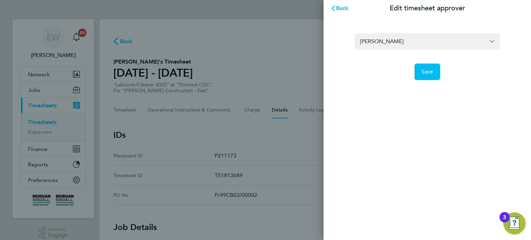
click at [424, 80] on div "Joe Hopewell Save" at bounding box center [428, 53] width 208 height 72
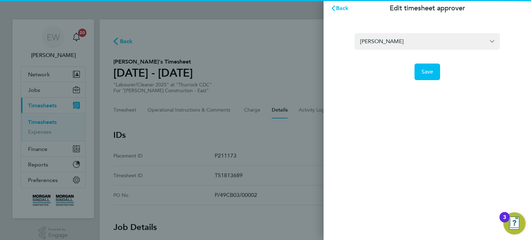
click at [424, 80] on div "Joe Hopewell Save" at bounding box center [428, 53] width 208 height 72
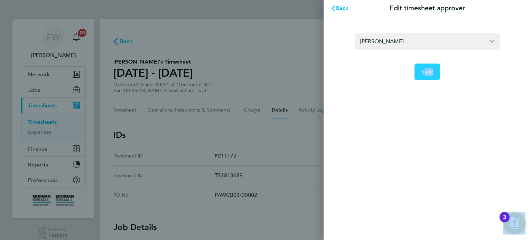
click at [426, 77] on button "Save" at bounding box center [428, 72] width 26 height 17
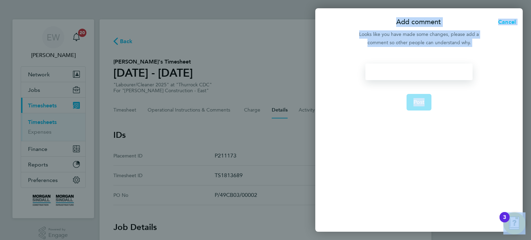
click at [426, 77] on div at bounding box center [419, 72] width 107 height 17
click at [421, 76] on div at bounding box center [419, 72] width 107 height 17
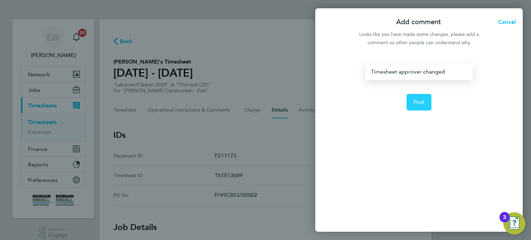
click at [414, 107] on button "Post" at bounding box center [419, 102] width 25 height 17
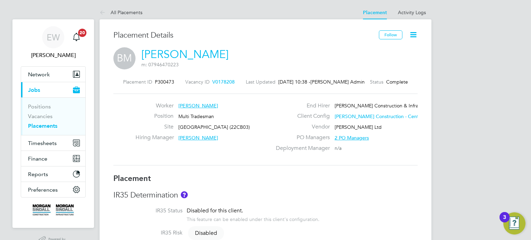
click at [412, 33] on icon at bounding box center [413, 34] width 9 height 9
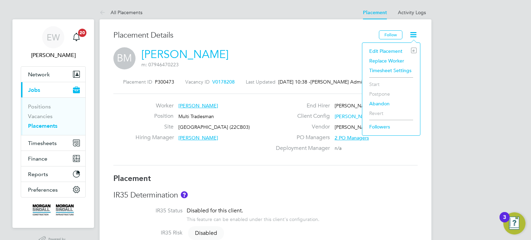
click at [383, 51] on li "Edit Placement e" at bounding box center [391, 51] width 51 height 10
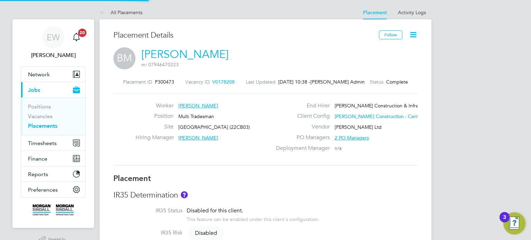
type input "Stephen Heaney"
type input "24 Jul 2025"
type input "08 Aug 2025"
type input "08:00"
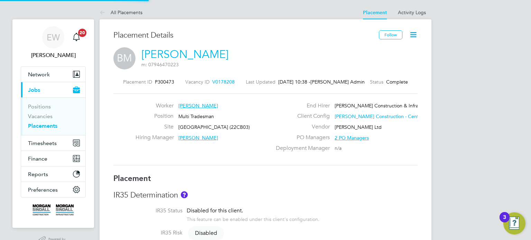
type input "18:00"
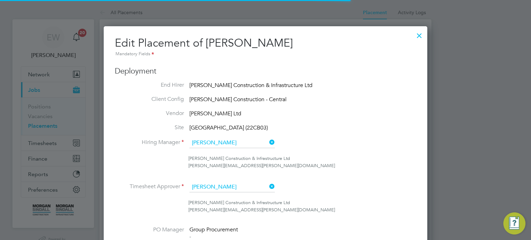
scroll to position [16, 0]
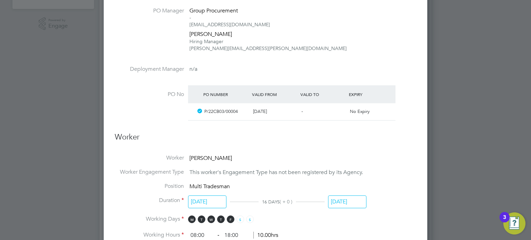
click at [349, 200] on input "08 Aug 2025" at bounding box center [347, 202] width 38 height 13
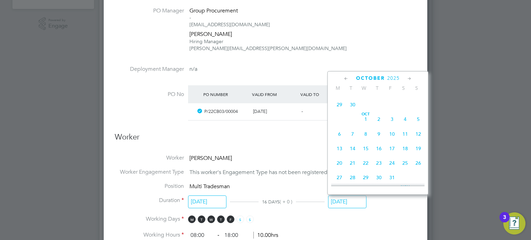
click at [393, 126] on span "3" at bounding box center [392, 119] width 13 height 13
type input "03 Oct 2025"
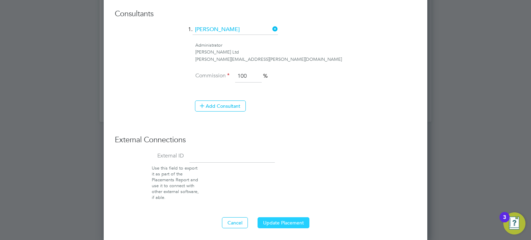
click at [274, 224] on button "Update Placement" at bounding box center [284, 223] width 52 height 11
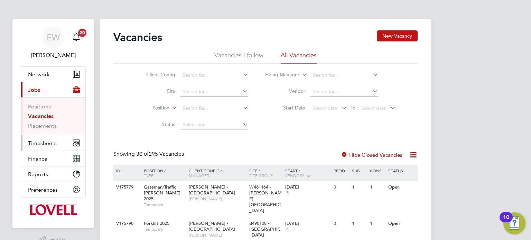
click at [46, 145] on span "Timesheets" at bounding box center [42, 143] width 29 height 7
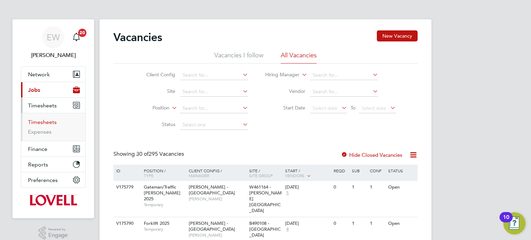
click at [45, 122] on link "Timesheets" at bounding box center [42, 122] width 29 height 7
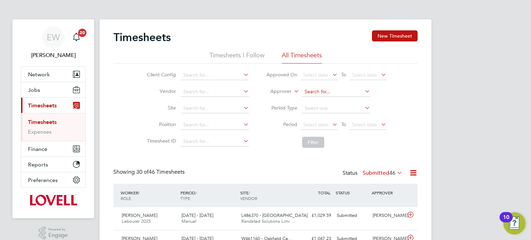
click at [308, 89] on input at bounding box center [336, 92] width 68 height 10
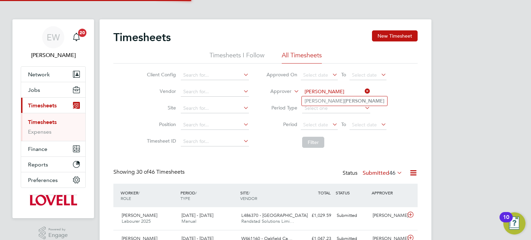
click at [344, 100] on b "Todd" at bounding box center [364, 101] width 40 height 6
type input "[PERSON_NAME]"
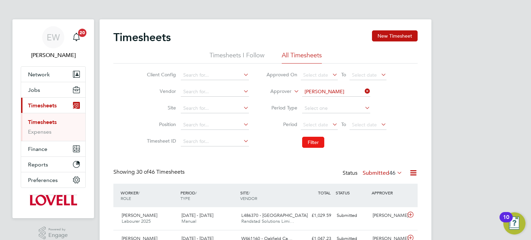
click at [317, 146] on button "Filter" at bounding box center [313, 142] width 22 height 11
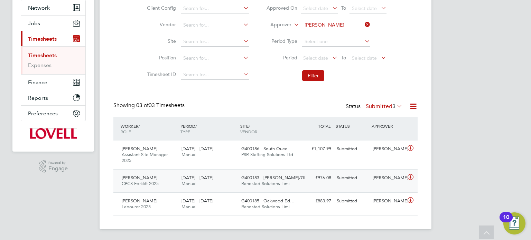
click at [367, 178] on div "Submitted" at bounding box center [352, 178] width 36 height 11
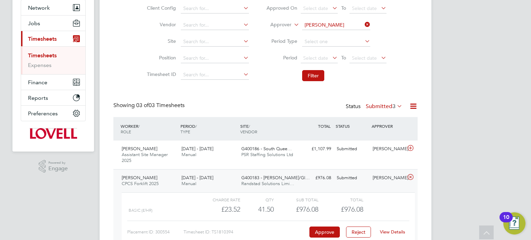
click at [389, 229] on link "View Details" at bounding box center [392, 232] width 25 height 6
click at [366, 180] on div "Submitted" at bounding box center [352, 178] width 36 height 11
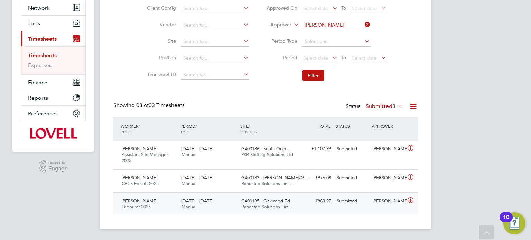
click at [381, 197] on div "[PERSON_NAME]" at bounding box center [388, 201] width 36 height 11
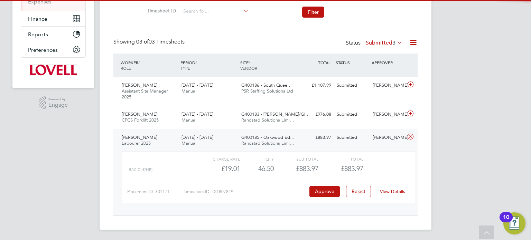
click at [387, 192] on link "View Details" at bounding box center [392, 192] width 25 height 6
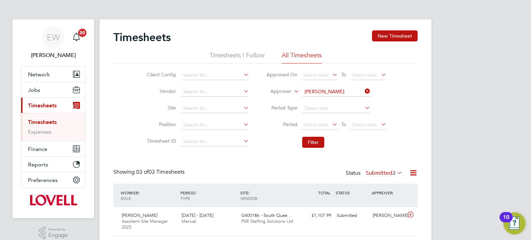
click at [363, 90] on icon at bounding box center [363, 91] width 0 height 10
click at [227, 89] on input at bounding box center [215, 92] width 68 height 10
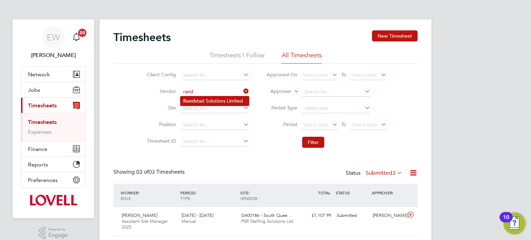
click at [233, 98] on li "Rand stad Solutions Limited" at bounding box center [215, 100] width 68 height 9
type input "Randstad Solutions Limited"
click at [313, 125] on span "Select date" at bounding box center [315, 125] width 25 height 6
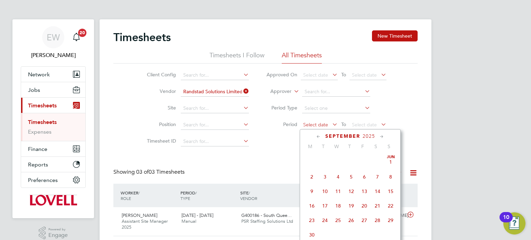
scroll to position [215, 0]
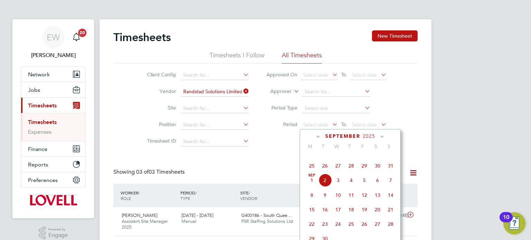
click at [380, 158] on span "23" at bounding box center [377, 151] width 13 height 13
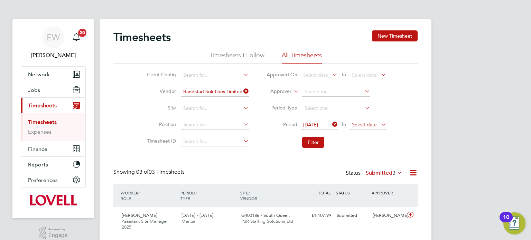
click at [370, 129] on span "Select date" at bounding box center [368, 125] width 37 height 9
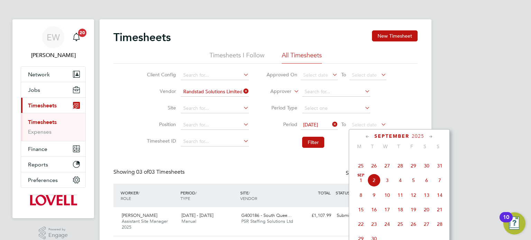
click at [411, 173] on span "29" at bounding box center [413, 165] width 13 height 13
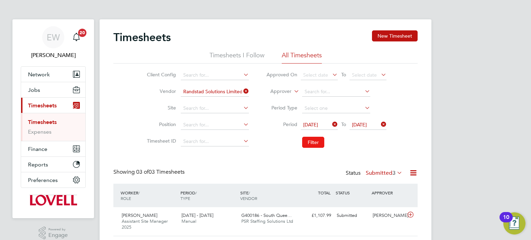
click at [316, 144] on button "Filter" at bounding box center [313, 142] width 22 height 11
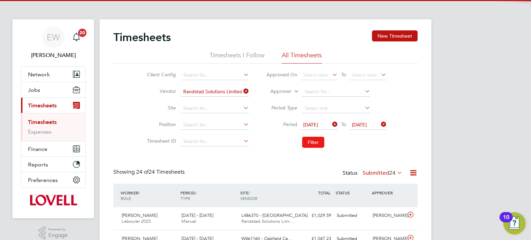
scroll to position [17, 60]
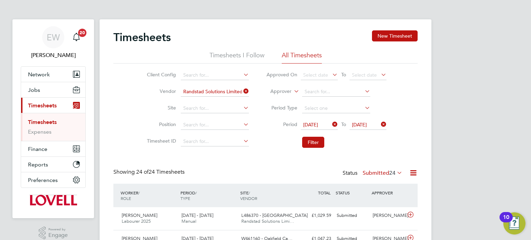
click at [381, 170] on label "Submitted 24" at bounding box center [383, 173] width 40 height 7
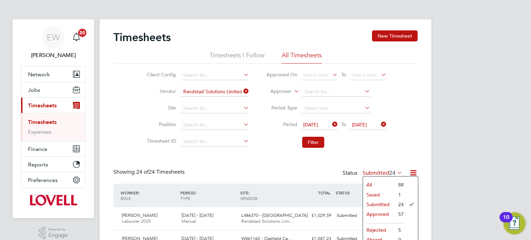
click at [374, 194] on li "Saved" at bounding box center [379, 195] width 32 height 10
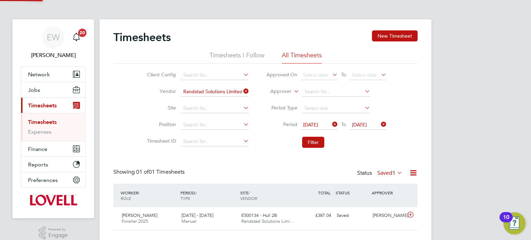
scroll to position [15, 0]
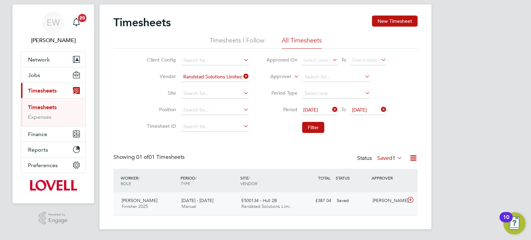
click at [370, 207] on div "Chris Dungworth" at bounding box center [388, 200] width 36 height 11
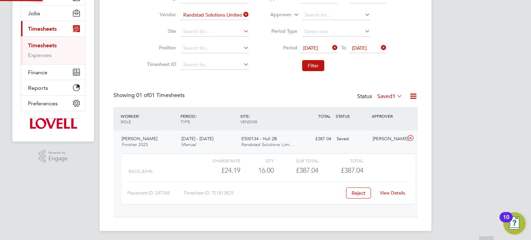
scroll to position [79, 0]
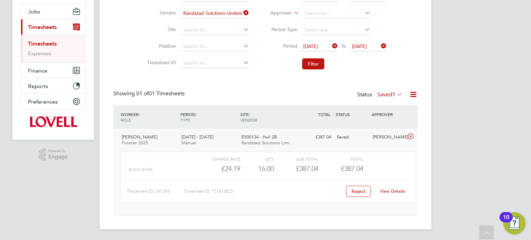
click at [390, 190] on link "View Details" at bounding box center [392, 191] width 25 height 6
click at [380, 95] on label "Saved 1" at bounding box center [389, 94] width 25 height 7
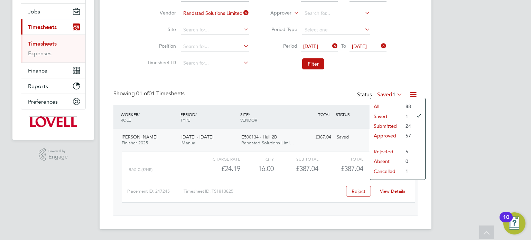
click at [388, 137] on li "Approved" at bounding box center [386, 136] width 32 height 10
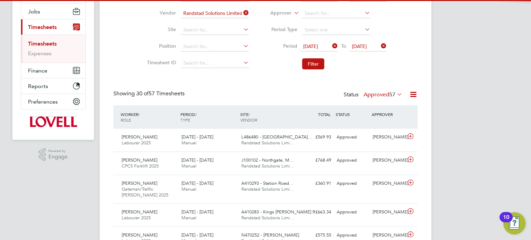
scroll to position [3, 3]
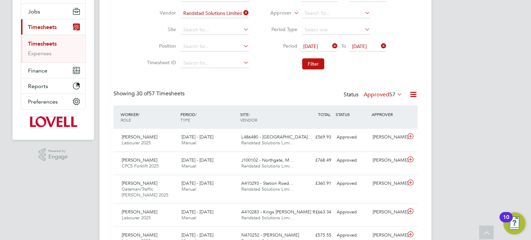
click at [381, 98] on label "Approved 57" at bounding box center [383, 94] width 39 height 7
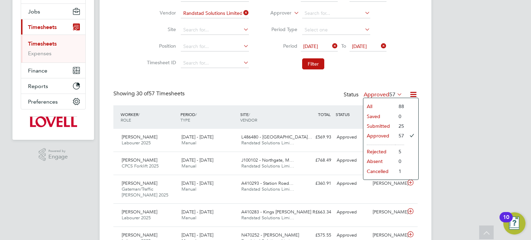
click at [315, 106] on div "WORKER / ROLE WORKER / PERIOD PERIOD / TYPE SITE / VENDOR TOTAL TOTAL / STATUS …" at bounding box center [265, 117] width 304 height 24
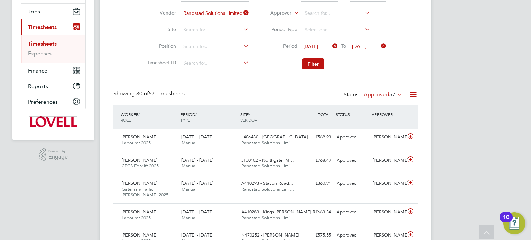
click at [242, 14] on icon at bounding box center [242, 13] width 0 height 10
click at [305, 14] on input at bounding box center [336, 14] width 68 height 10
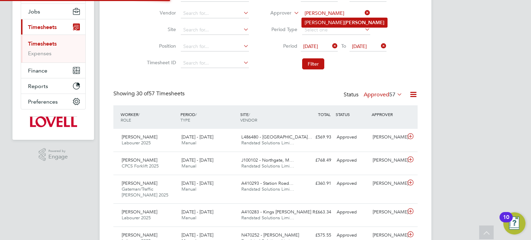
click at [344, 22] on b "Todd" at bounding box center [364, 23] width 40 height 6
type input "David Todd"
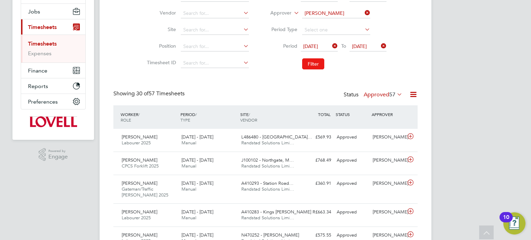
click at [315, 63] on button "Filter" at bounding box center [313, 63] width 22 height 11
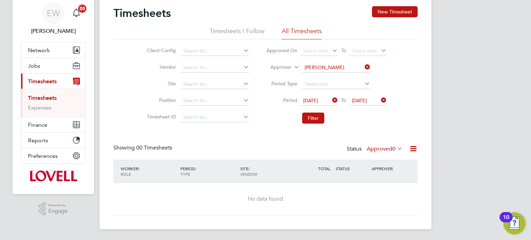
click at [389, 144] on div "Timesheets New Timesheet Timesheets I Follow All Timesheets Client Config Vendo…" at bounding box center [265, 111] width 304 height 210
click at [387, 148] on label "Approved 0" at bounding box center [385, 149] width 36 height 7
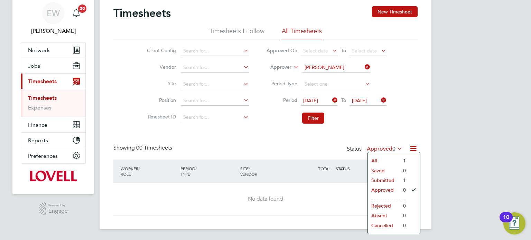
click at [386, 183] on li "Submitted" at bounding box center [384, 181] width 32 height 10
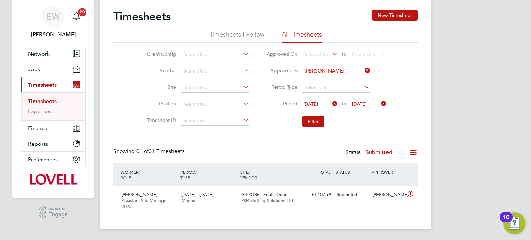
click at [363, 70] on icon at bounding box center [363, 71] width 0 height 10
click at [231, 70] on input at bounding box center [215, 71] width 68 height 10
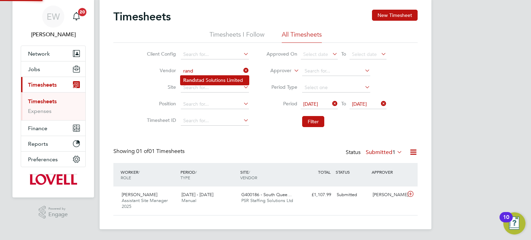
click at [233, 80] on li "Rand stad Solutions Limited" at bounding box center [215, 80] width 68 height 9
type input "Randstad Solutions Limited"
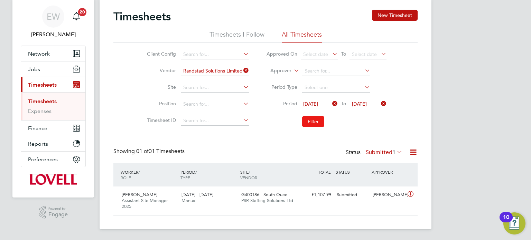
click at [313, 119] on button "Filter" at bounding box center [313, 121] width 22 height 11
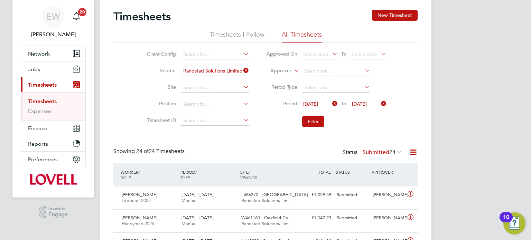
click at [326, 115] on li "Filter" at bounding box center [327, 122] width 138 height 18
click at [312, 123] on button "Filter" at bounding box center [313, 121] width 22 height 11
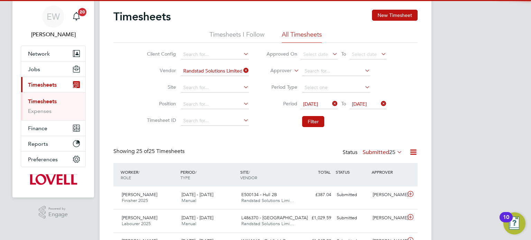
scroll to position [17, 60]
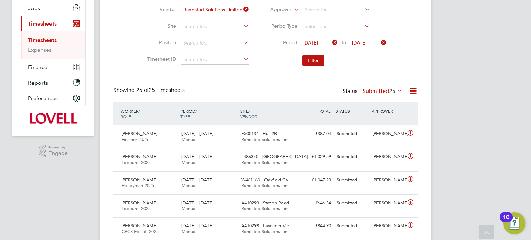
click at [379, 92] on label "Submitted 25" at bounding box center [383, 91] width 40 height 7
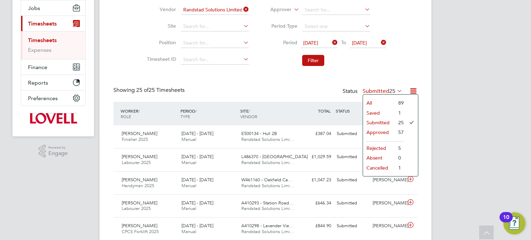
click at [371, 111] on li "Saved" at bounding box center [379, 113] width 32 height 10
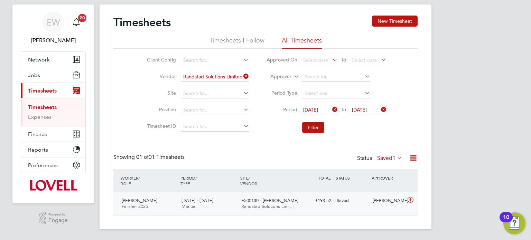
click at [372, 205] on div "Andy Askin" at bounding box center [388, 200] width 36 height 11
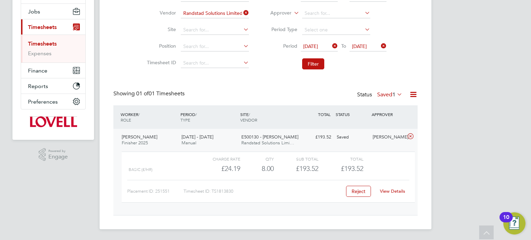
click at [394, 190] on link "View Details" at bounding box center [392, 191] width 25 height 6
click at [388, 95] on label "Saved 1" at bounding box center [389, 94] width 25 height 7
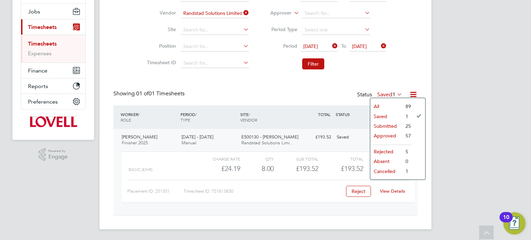
click at [387, 138] on li "Approved" at bounding box center [386, 136] width 32 height 10
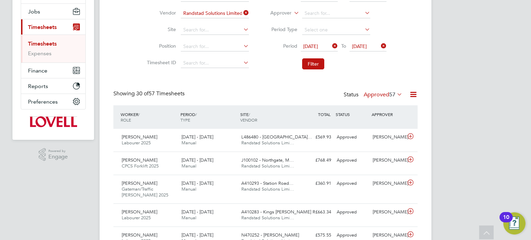
scroll to position [3, 3]
click at [379, 96] on label "Approved 57" at bounding box center [383, 94] width 39 height 7
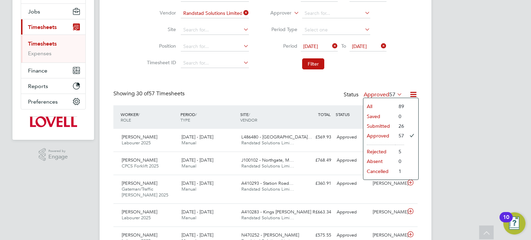
click at [384, 125] on li "Submitted" at bounding box center [379, 126] width 32 height 10
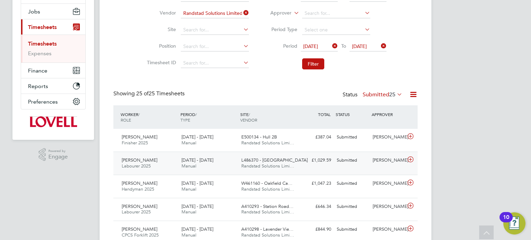
click at [377, 164] on div "Russell Lane" at bounding box center [388, 160] width 36 height 11
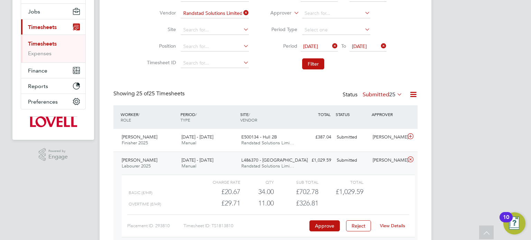
click at [395, 224] on link "View Details" at bounding box center [392, 226] width 25 height 6
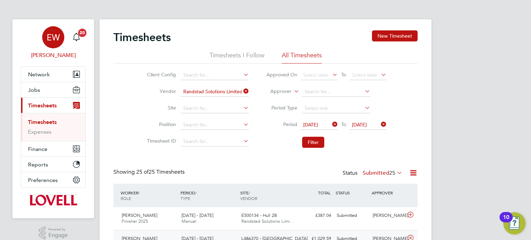
click at [53, 42] on span "EW" at bounding box center [53, 37] width 13 height 9
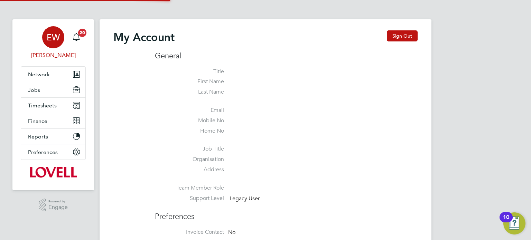
type input "labourdeskmslv@randstadcpe.com"
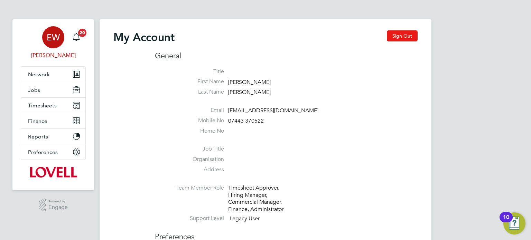
click at [401, 36] on button "Sign Out" at bounding box center [402, 35] width 31 height 11
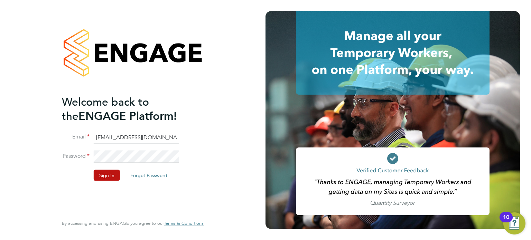
click at [169, 137] on input "labourdeskmslv@randstadcpe.com" at bounding box center [136, 137] width 85 height 12
type input "emma.wells@randstad.co.uk"
click at [102, 178] on button "Sign In" at bounding box center [107, 175] width 26 height 11
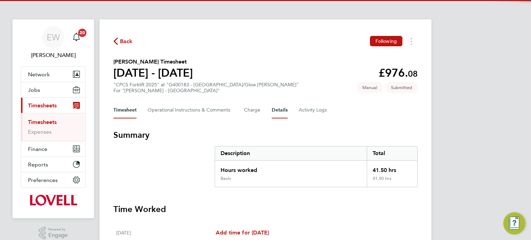
click at [276, 108] on button "Details" at bounding box center [280, 110] width 16 height 17
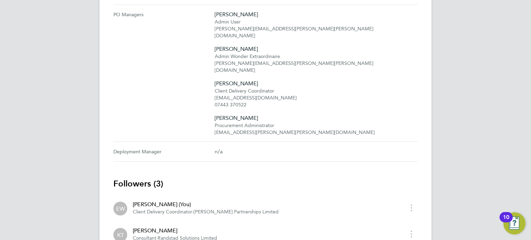
scroll to position [284, 0]
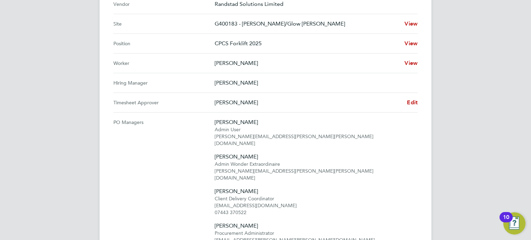
click at [416, 96] on Approver "Timesheet Approver [PERSON_NAME] Edit" at bounding box center [265, 103] width 304 height 20
click at [411, 101] on span "Edit" at bounding box center [412, 102] width 11 height 7
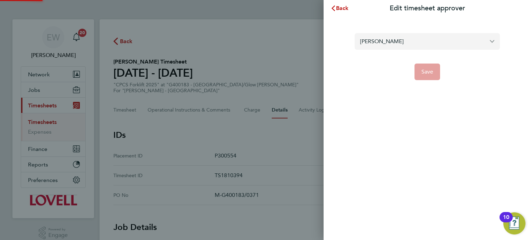
click at [399, 36] on input "[PERSON_NAME]" at bounding box center [427, 41] width 145 height 16
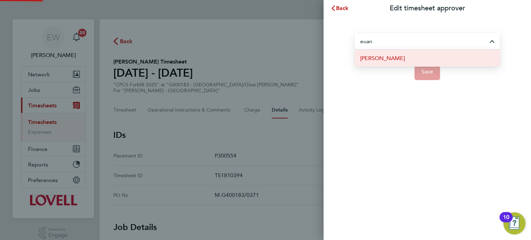
click at [410, 58] on li "[PERSON_NAME]" at bounding box center [427, 58] width 145 height 17
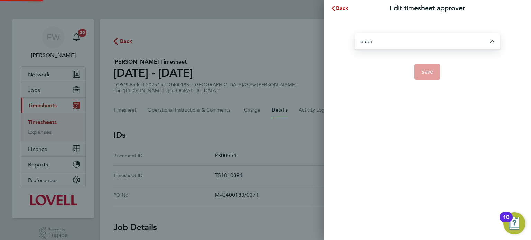
type input "[PERSON_NAME]"
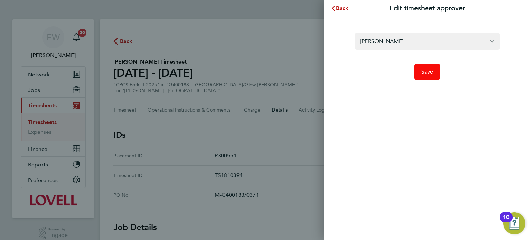
click at [424, 72] on span "Save" at bounding box center [428, 71] width 12 height 7
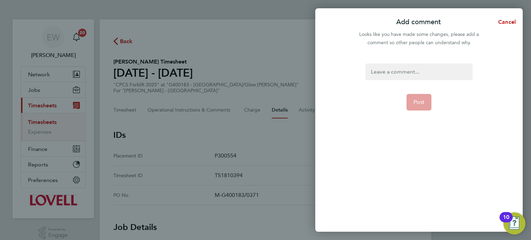
click at [424, 72] on div at bounding box center [419, 72] width 107 height 17
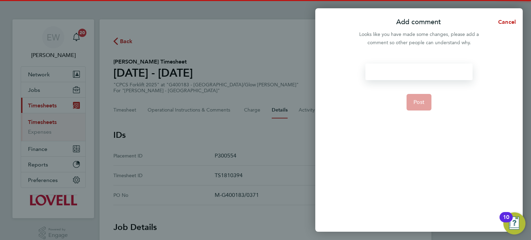
click at [424, 72] on div at bounding box center [419, 72] width 107 height 17
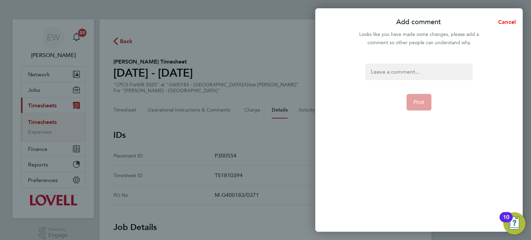
click at [508, 22] on span "Cancel" at bounding box center [506, 22] width 20 height 7
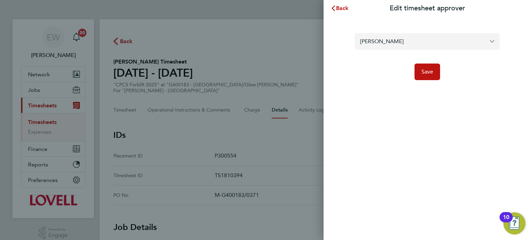
click at [405, 43] on input "[PERSON_NAME]" at bounding box center [427, 41] width 145 height 16
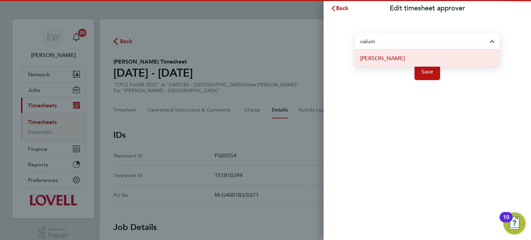
click at [404, 63] on li "[PERSON_NAME]" at bounding box center [427, 58] width 145 height 17
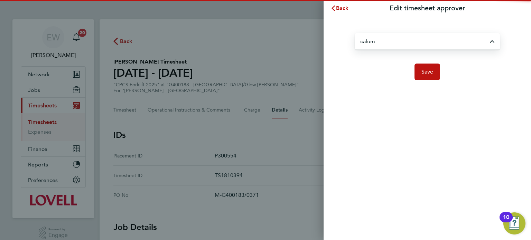
type input "[PERSON_NAME]"
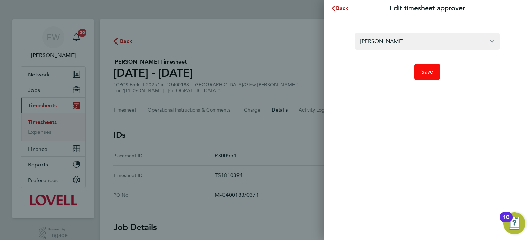
click at [426, 74] on span "Save" at bounding box center [428, 71] width 12 height 7
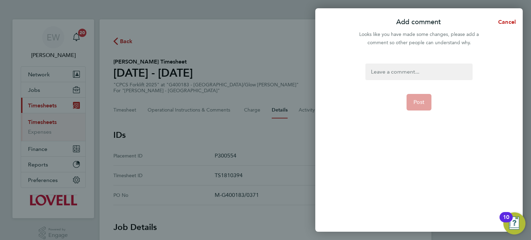
click at [426, 74] on div at bounding box center [419, 72] width 107 height 17
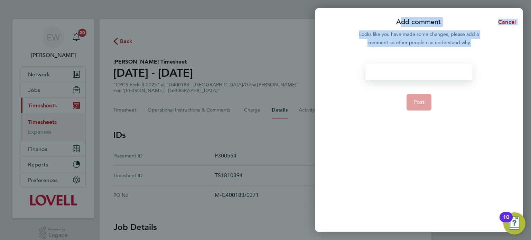
click at [426, 74] on div at bounding box center [419, 72] width 107 height 17
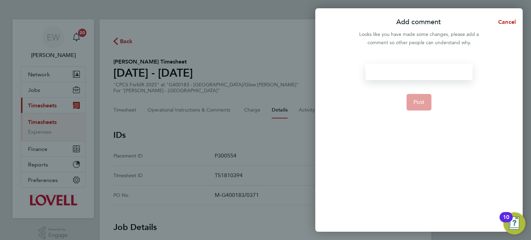
click at [426, 74] on div at bounding box center [419, 72] width 107 height 17
click at [420, 108] on button "Post" at bounding box center [419, 102] width 25 height 17
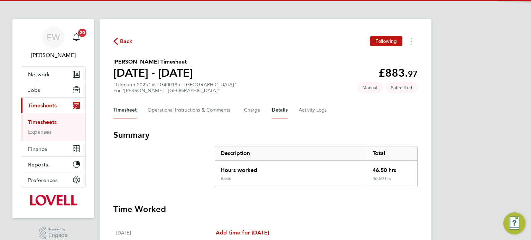
click at [285, 118] on button "Details" at bounding box center [280, 110] width 16 height 17
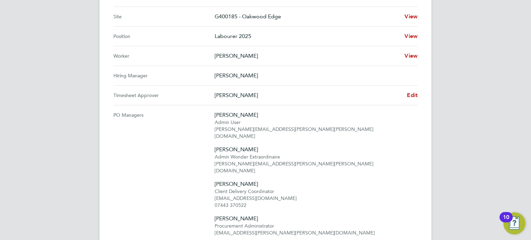
scroll to position [278, 0]
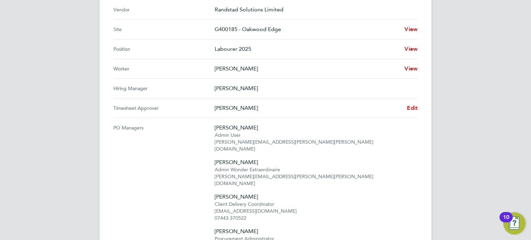
click at [414, 104] on link "Edit" at bounding box center [412, 108] width 11 height 8
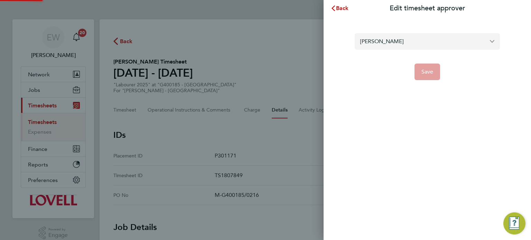
click at [400, 45] on input "[PERSON_NAME]" at bounding box center [427, 41] width 145 height 16
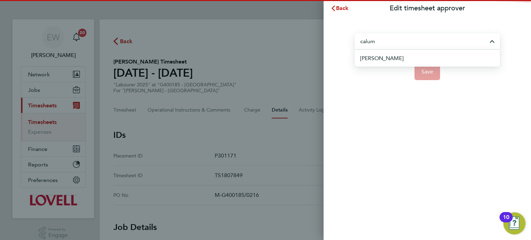
click at [398, 59] on span "[PERSON_NAME]" at bounding box center [381, 58] width 43 height 8
type input "[PERSON_NAME]"
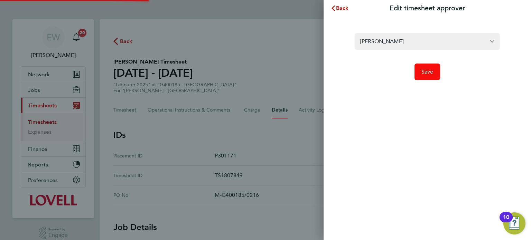
click at [422, 68] on span "Save" at bounding box center [428, 71] width 12 height 7
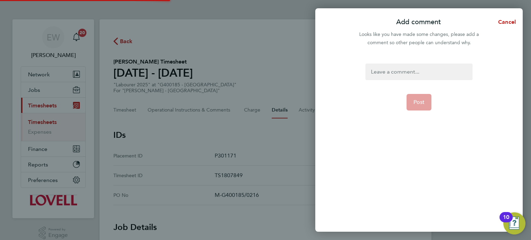
click at [422, 68] on div at bounding box center [419, 72] width 107 height 17
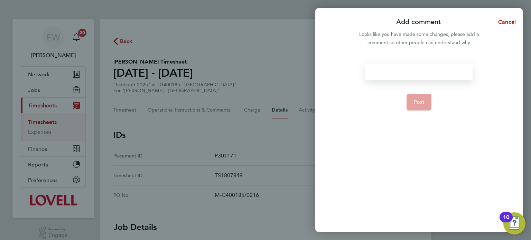
click at [422, 68] on div at bounding box center [419, 72] width 107 height 17
click at [410, 105] on button "Post" at bounding box center [419, 102] width 25 height 17
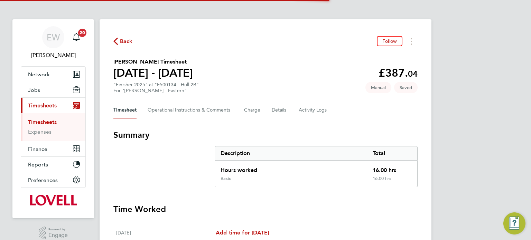
scroll to position [233, 0]
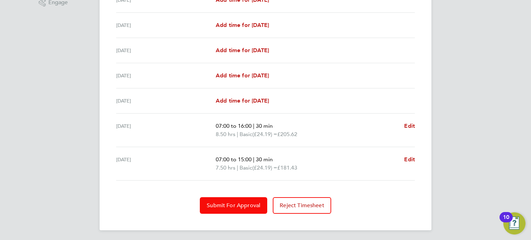
click at [231, 202] on span "Submit For Approval" at bounding box center [234, 205] width 54 height 7
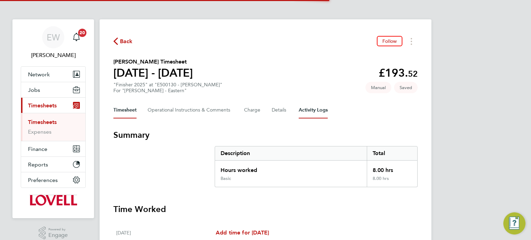
click at [309, 106] on Logs-tab "Activity Logs" at bounding box center [313, 110] width 29 height 17
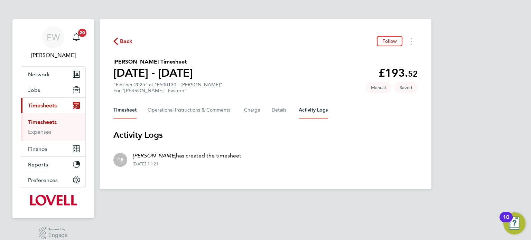
click at [123, 106] on button "Timesheet" at bounding box center [124, 110] width 23 height 17
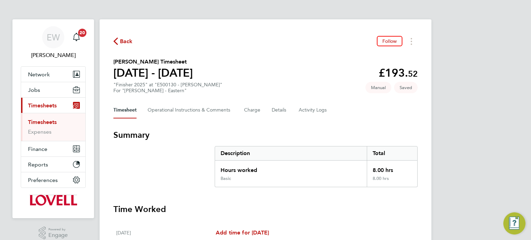
scroll to position [225, 0]
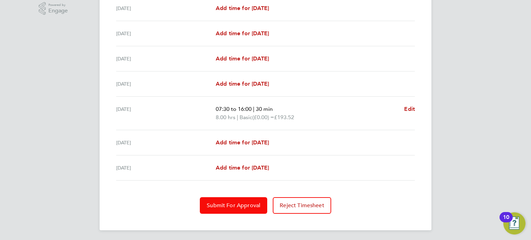
click at [235, 203] on span "Submit For Approval" at bounding box center [234, 205] width 54 height 7
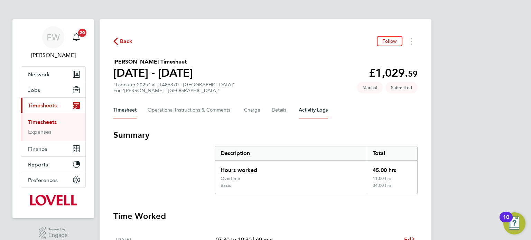
click at [304, 109] on Logs-tab "Activity Logs" at bounding box center [313, 110] width 29 height 17
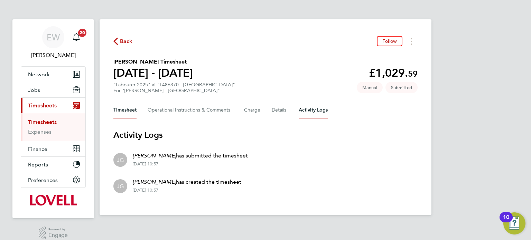
click at [120, 108] on button "Timesheet" at bounding box center [124, 110] width 23 height 17
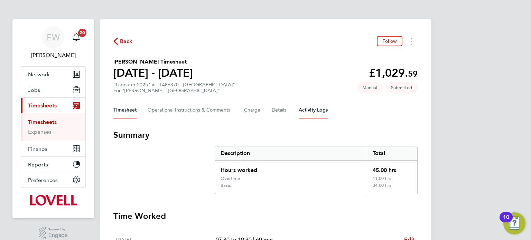
click at [321, 109] on Logs-tab "Activity Logs" at bounding box center [313, 110] width 29 height 17
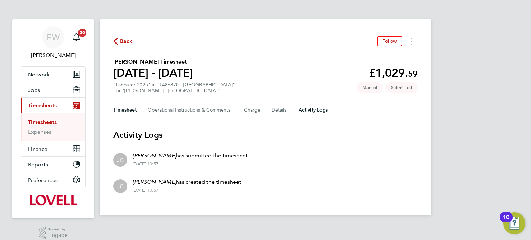
click at [124, 115] on button "Timesheet" at bounding box center [124, 110] width 23 height 17
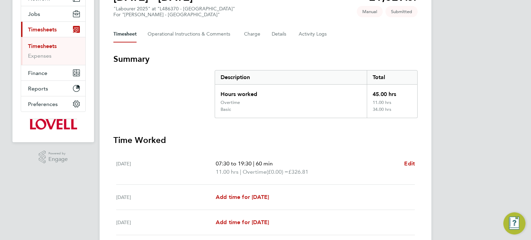
scroll to position [265, 0]
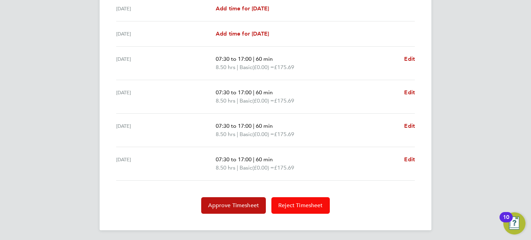
click at [292, 204] on span "Reject Timesheet" at bounding box center [300, 205] width 45 height 7
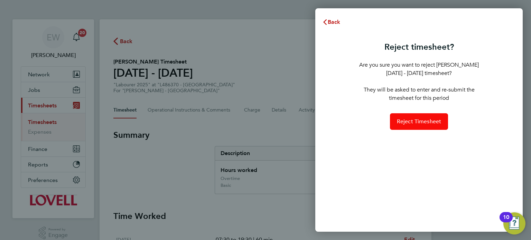
click at [411, 116] on button "Reject Timesheet" at bounding box center [419, 121] width 58 height 17
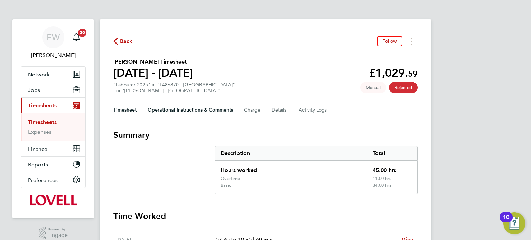
click at [184, 112] on Comments-tab "Operational Instructions & Comments" at bounding box center [190, 110] width 85 height 17
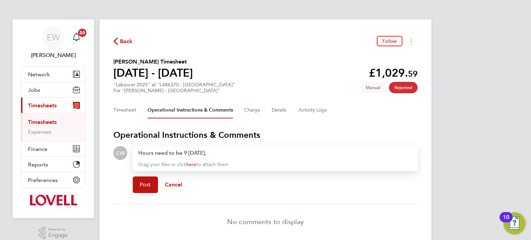
click at [224, 155] on div "Hours need to be 9 Monday," at bounding box center [275, 153] width 274 height 8
drag, startPoint x: 210, startPoint y: 156, endPoint x: 188, endPoint y: 153, distance: 21.7
click at [188, 153] on div "Hours need to be 9 Monday," at bounding box center [275, 153] width 274 height 8
click at [138, 187] on button "Post" at bounding box center [145, 185] width 25 height 17
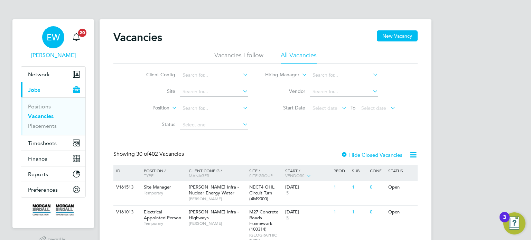
click at [50, 38] on span "EW" at bounding box center [53, 37] width 13 height 9
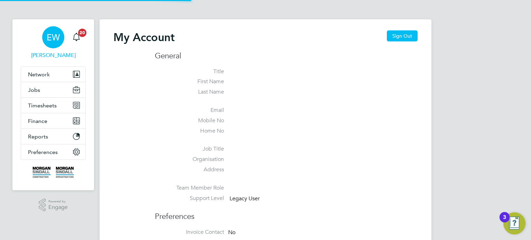
type input "[EMAIL_ADDRESS][PERSON_NAME][DOMAIN_NAME]"
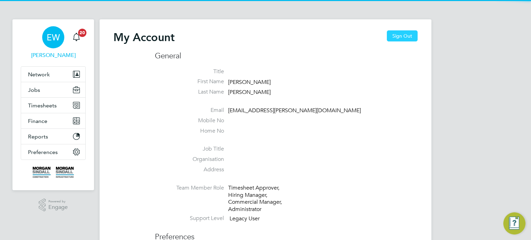
click at [400, 32] on button "Sign Out" at bounding box center [402, 35] width 31 height 11
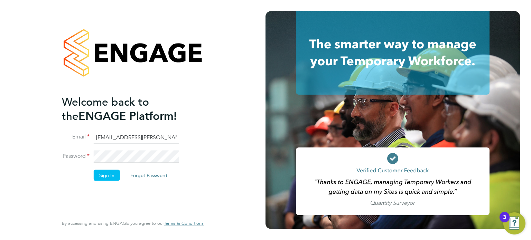
click at [155, 133] on input "[EMAIL_ADDRESS][PERSON_NAME][DOMAIN_NAME]" at bounding box center [136, 137] width 85 height 12
type input "[EMAIL_ADDRESS][DOMAIN_NAME]"
click at [114, 173] on button "Sign In" at bounding box center [107, 175] width 26 height 11
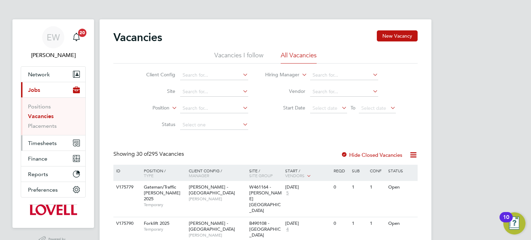
click at [41, 145] on span "Timesheets" at bounding box center [42, 143] width 29 height 7
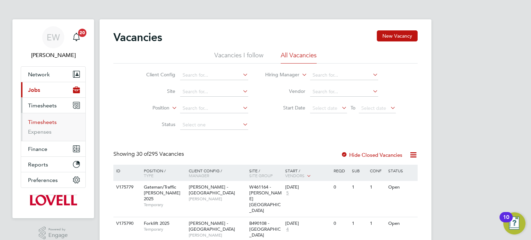
click at [43, 125] on link "Timesheets" at bounding box center [42, 122] width 29 height 7
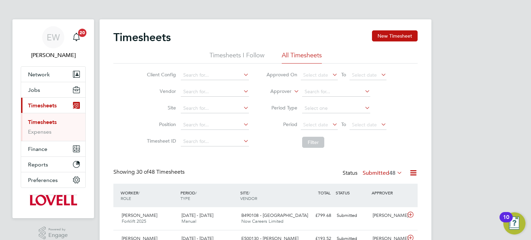
click at [274, 90] on label "Approver" at bounding box center [275, 91] width 31 height 7
click at [274, 95] on li "Worker" at bounding box center [275, 99] width 34 height 9
click at [305, 92] on input at bounding box center [336, 92] width 68 height 10
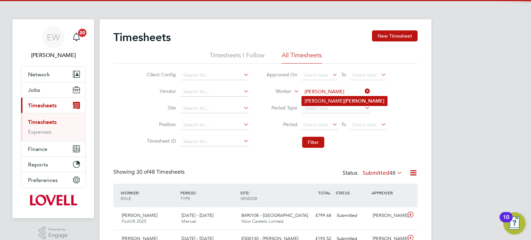
click at [339, 102] on li "John Jubb" at bounding box center [344, 100] width 85 height 9
type input "John Jubb"
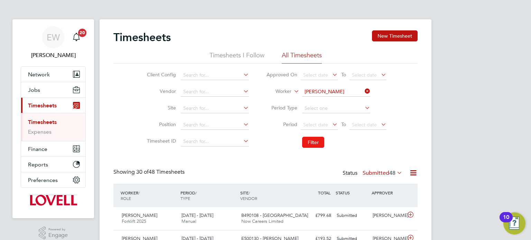
click at [314, 140] on button "Filter" at bounding box center [313, 142] width 22 height 11
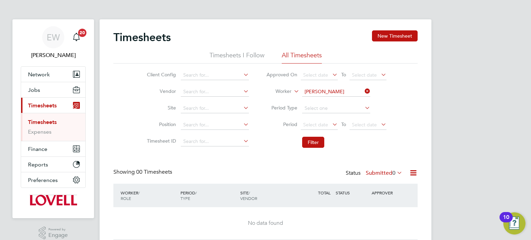
click at [383, 172] on label "Submitted 0" at bounding box center [384, 173] width 37 height 7
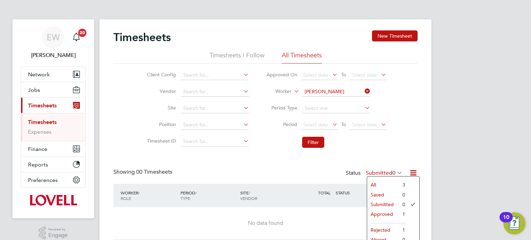
click at [389, 213] on li "Approved" at bounding box center [383, 215] width 32 height 10
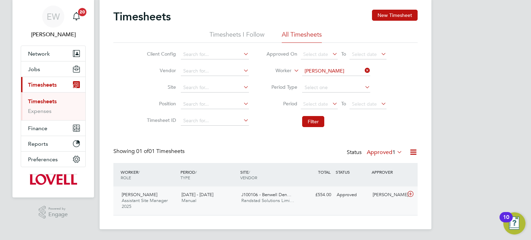
click at [351, 205] on div "John Jubb Assistant Site Manager 2025 2 - 8 Aug 2025 2 - 8 Aug 2025 Manual J100…" at bounding box center [265, 201] width 304 height 29
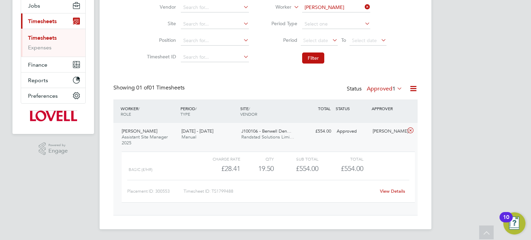
click at [393, 194] on div "View Details" at bounding box center [393, 191] width 34 height 11
click at [394, 192] on link "View Details" at bounding box center [392, 191] width 25 height 6
click at [382, 136] on div "Gary Tansey" at bounding box center [388, 131] width 36 height 11
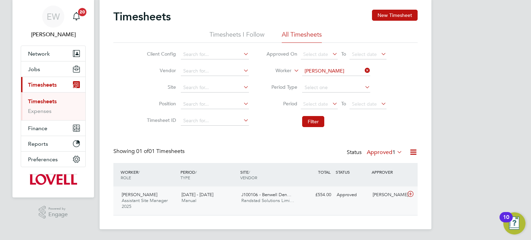
click at [361, 208] on div "John Jubb Assistant Site Manager 2025 2 - 8 Aug 2025 2 - 8 Aug 2025 Manual J100…" at bounding box center [265, 201] width 304 height 29
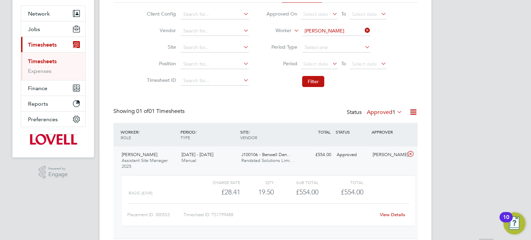
scroll to position [66, 0]
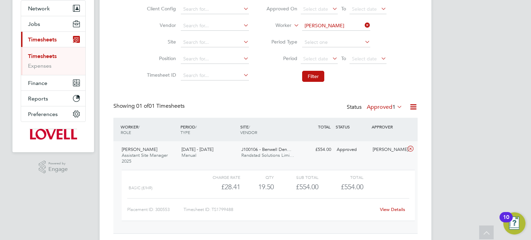
click at [363, 24] on icon at bounding box center [363, 25] width 0 height 10
click at [333, 29] on input at bounding box center [336, 26] width 68 height 10
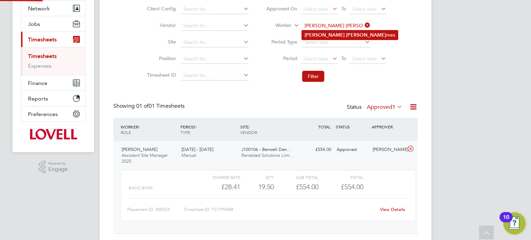
click at [337, 38] on li "Marlon Ja mes" at bounding box center [350, 34] width 96 height 9
type input "Marlon James"
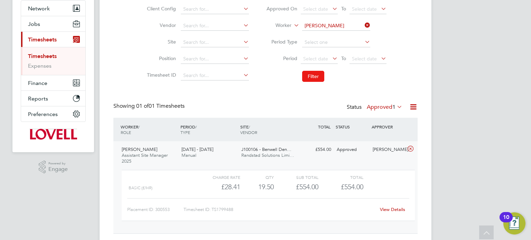
click at [317, 75] on button "Filter" at bounding box center [313, 76] width 22 height 11
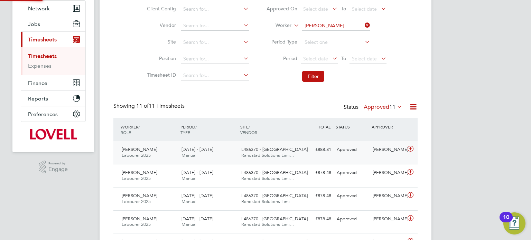
scroll to position [3, 3]
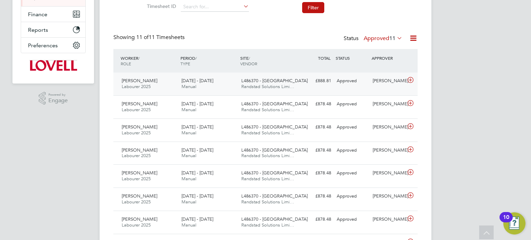
click at [358, 86] on div "Approved" at bounding box center [352, 80] width 36 height 11
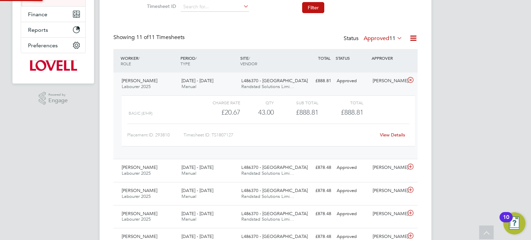
click at [358, 86] on div "Approved" at bounding box center [352, 80] width 36 height 11
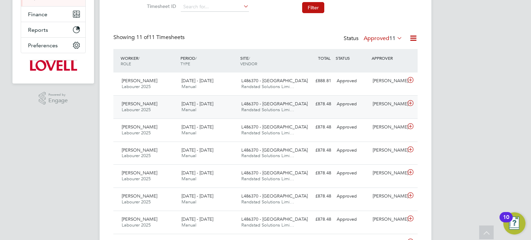
click at [368, 104] on div "Approved" at bounding box center [352, 104] width 36 height 11
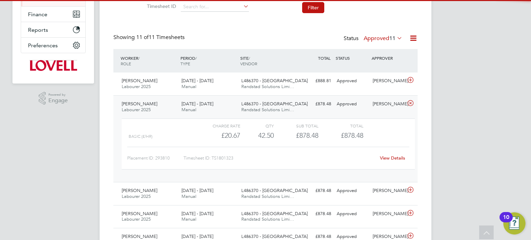
click at [368, 104] on div "Approved" at bounding box center [352, 104] width 36 height 11
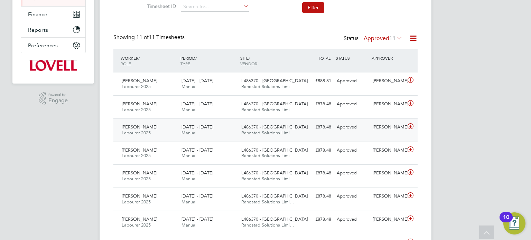
click at [376, 127] on div "Russell Lane" at bounding box center [388, 127] width 36 height 11
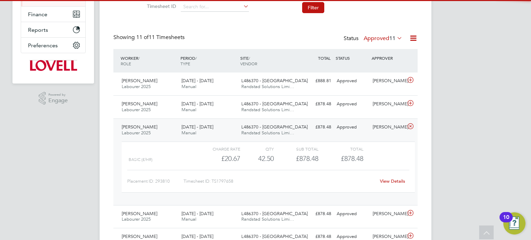
click at [376, 129] on div "Russell Lane" at bounding box center [388, 127] width 36 height 11
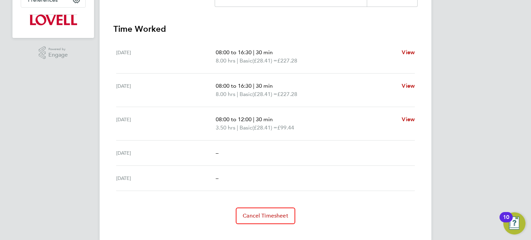
scroll to position [184, 0]
